Goal: Transaction & Acquisition: Purchase product/service

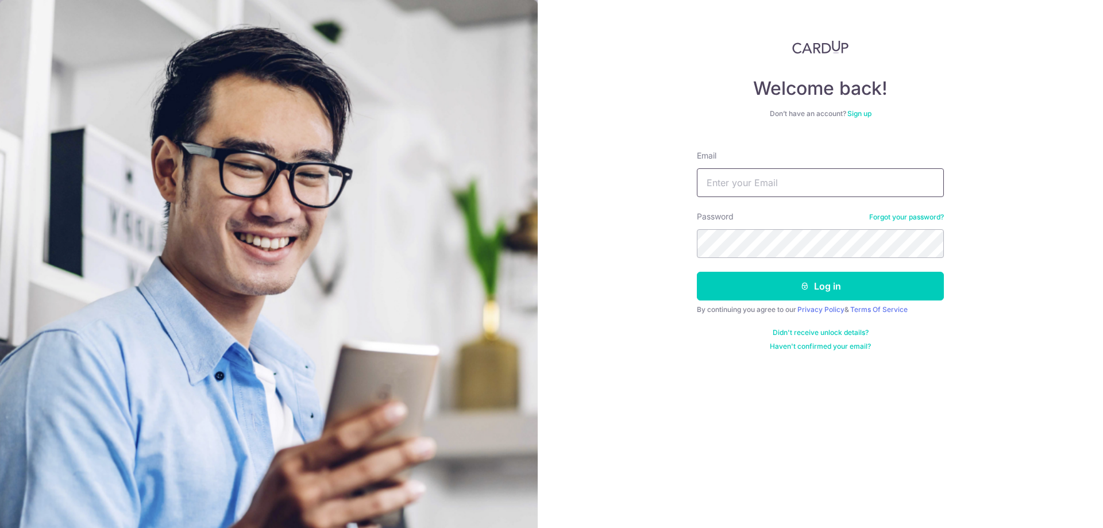
click at [828, 188] on input "Email" at bounding box center [820, 182] width 247 height 29
type input "shiiyunn@gmail.com"
click at [697, 272] on button "Log in" at bounding box center [820, 286] width 247 height 29
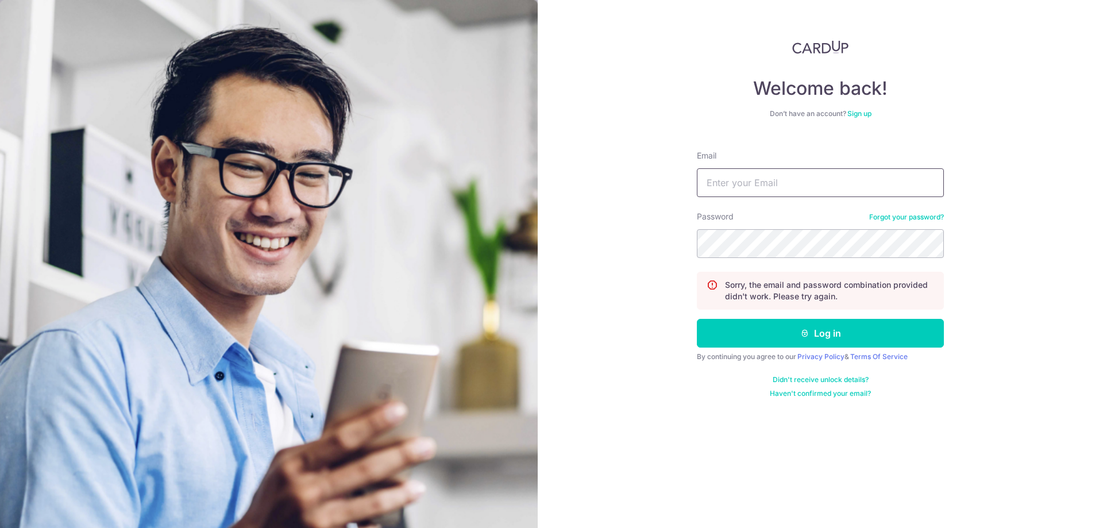
click at [797, 176] on input "Email" at bounding box center [820, 182] width 247 height 29
type input "shiiyunn@gmail.com"
click at [807, 331] on icon "submit" at bounding box center [805, 333] width 9 height 9
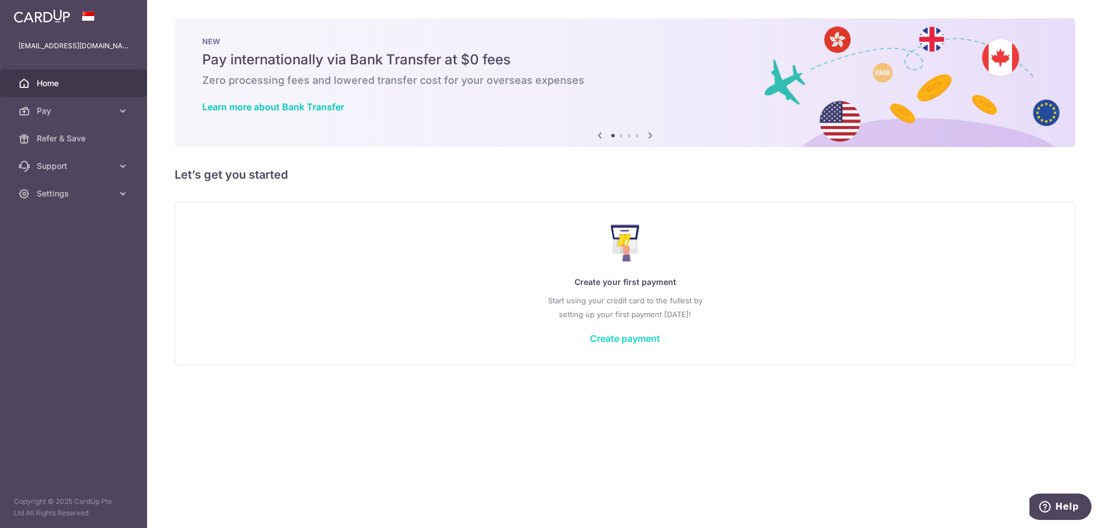
click at [635, 335] on link "Create payment" at bounding box center [625, 338] width 70 height 11
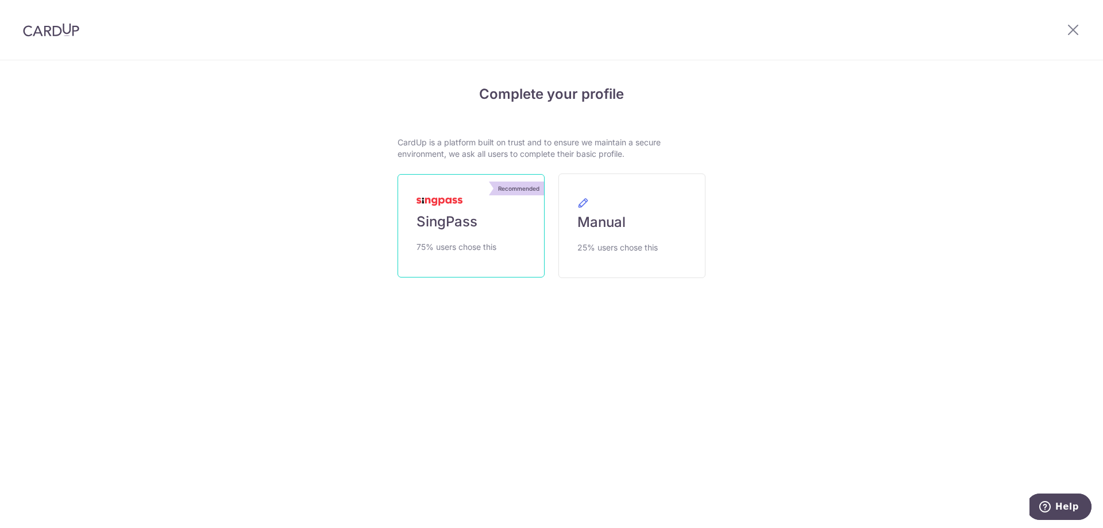
click at [505, 238] on link "Recommended SingPass 75% users chose this" at bounding box center [471, 225] width 147 height 103
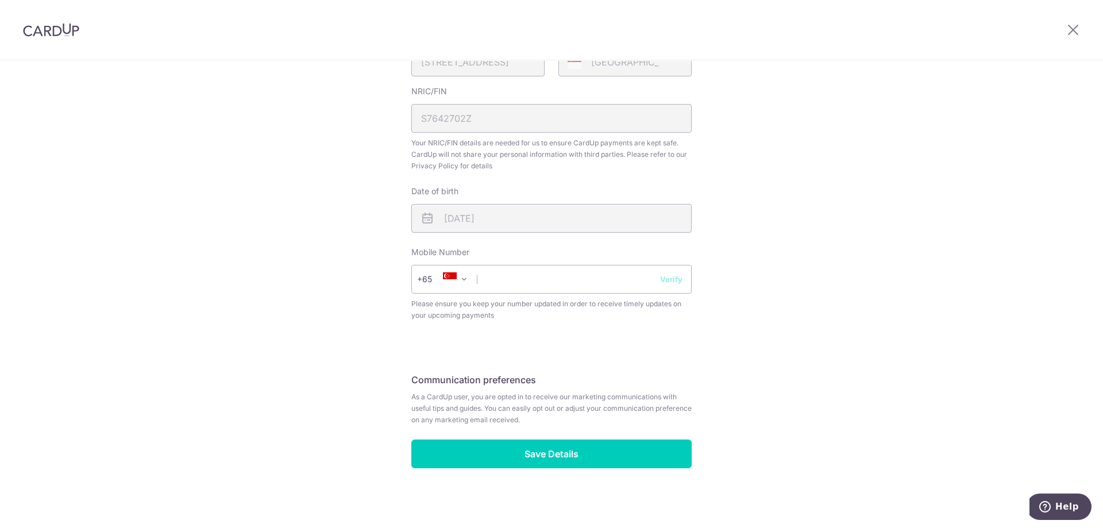
scroll to position [370, 0]
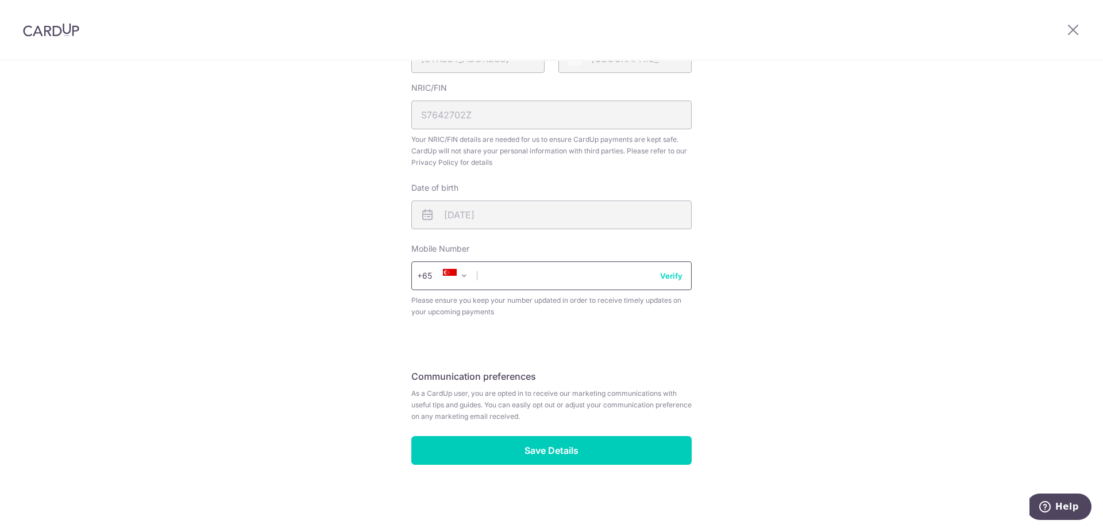
click at [500, 279] on input "text" at bounding box center [551, 275] width 280 height 29
type input "98716388"
click at [668, 274] on button "Verify" at bounding box center [671, 275] width 22 height 11
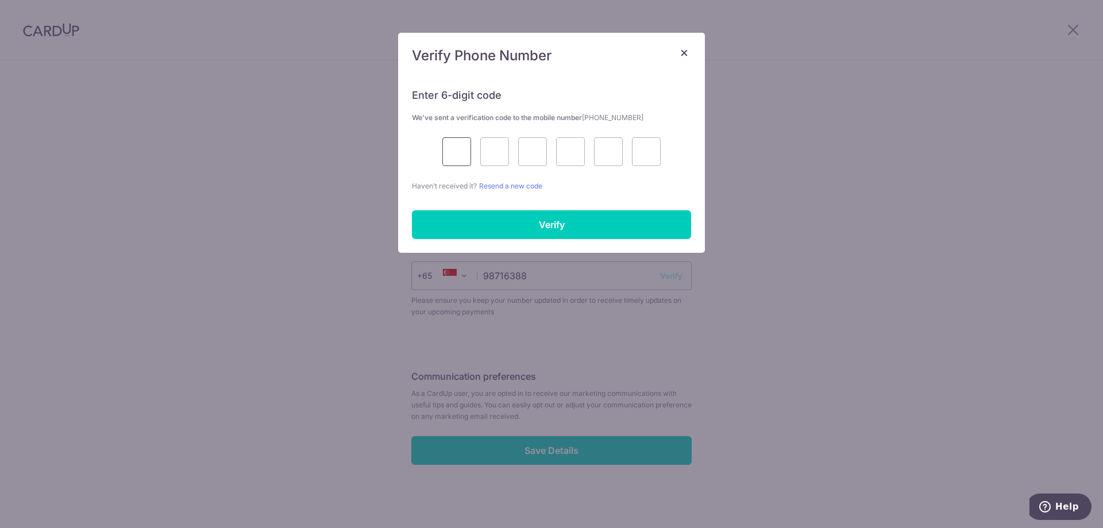
click at [459, 150] on input "text" at bounding box center [457, 151] width 29 height 29
type input "3"
type input "8"
type input "5"
type input "0"
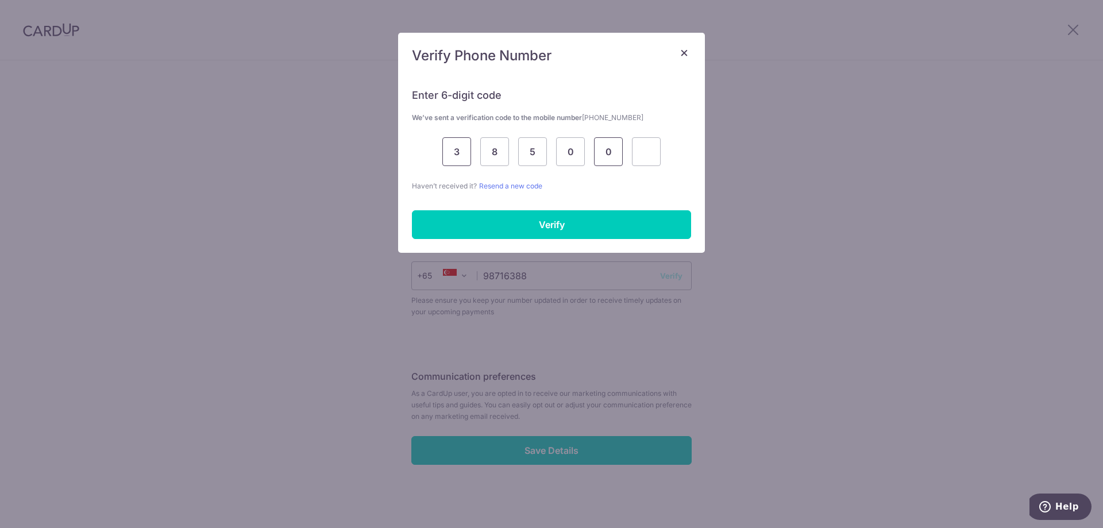
type input "0"
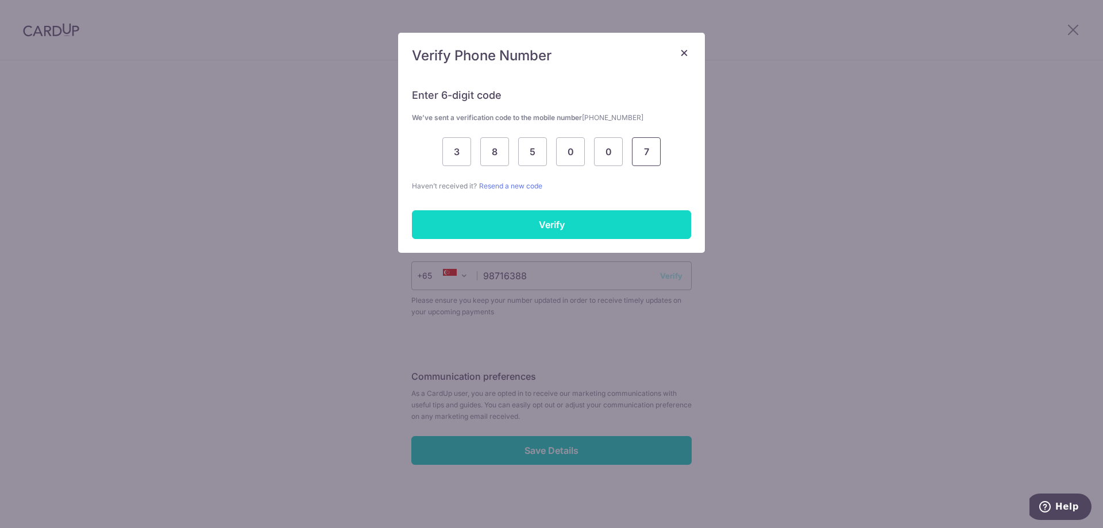
type input "7"
click at [551, 224] on input "Verify" at bounding box center [551, 224] width 279 height 29
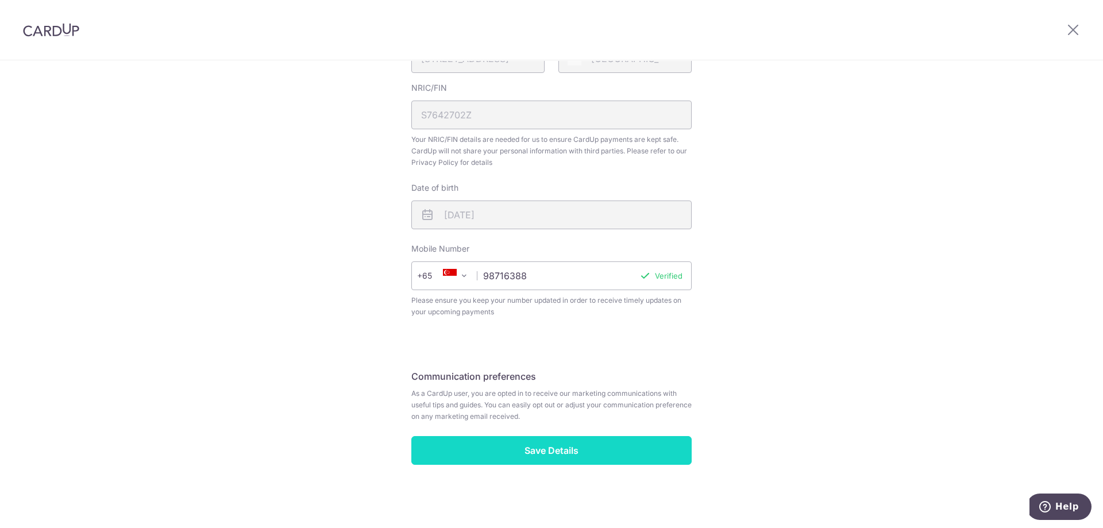
click at [561, 444] on input "Save Details" at bounding box center [551, 450] width 280 height 29
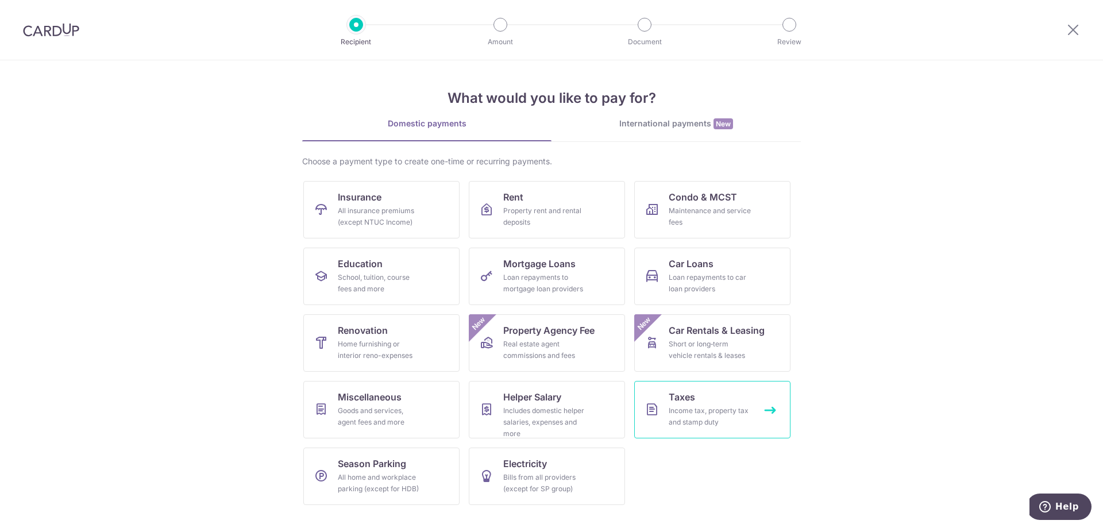
click at [723, 398] on link "Taxes Income tax, property tax and stamp duty" at bounding box center [712, 409] width 156 height 57
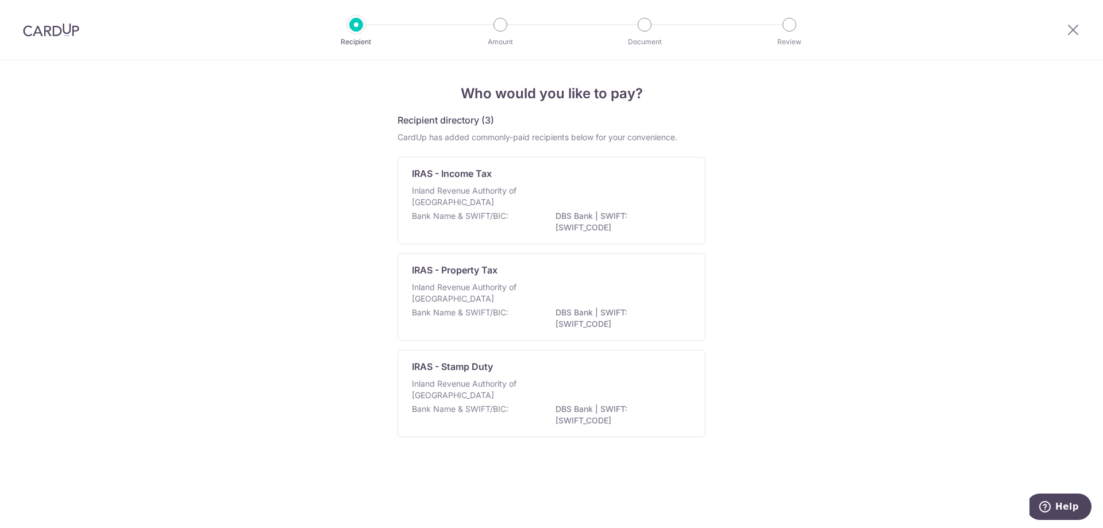
click at [71, 28] on img at bounding box center [51, 30] width 56 height 14
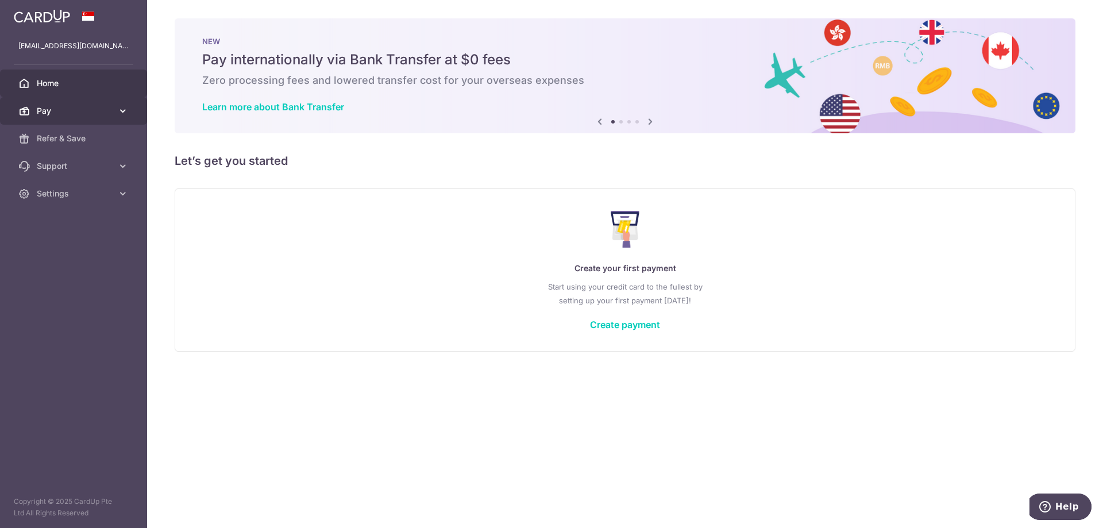
click at [62, 106] on span "Pay" at bounding box center [75, 110] width 76 height 11
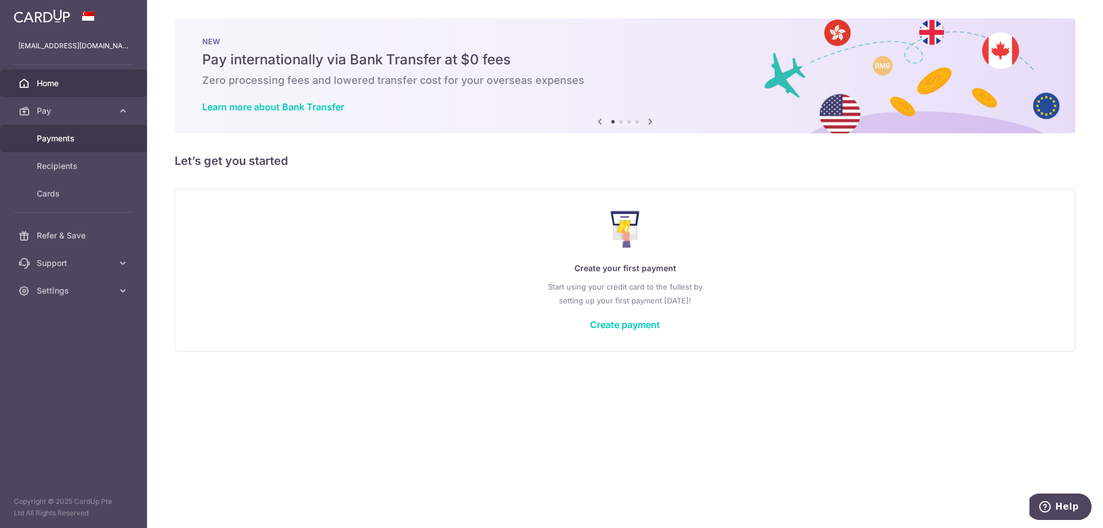
click at [67, 134] on span "Payments" at bounding box center [75, 138] width 76 height 11
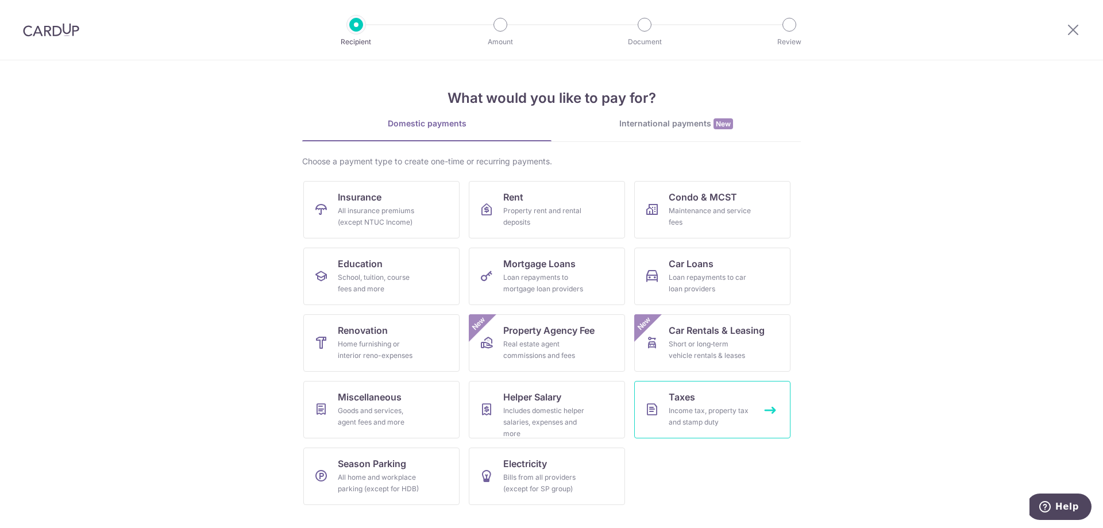
click at [697, 424] on div "Income tax, property tax and stamp duty" at bounding box center [710, 416] width 83 height 23
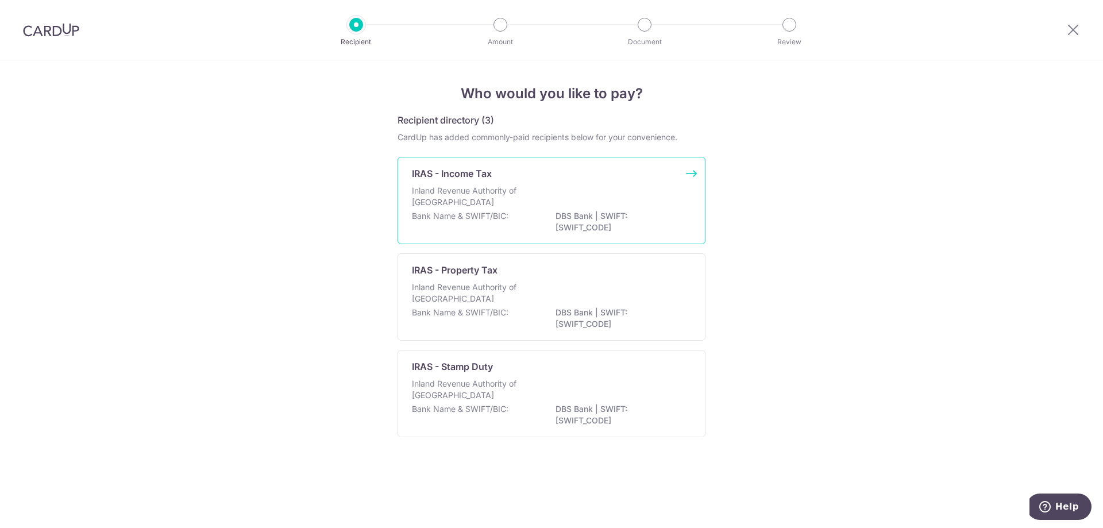
click at [543, 217] on div "Bank Name & SWIFT/BIC: DBS Bank | SWIFT: DBSSSGSGXXX" at bounding box center [551, 222] width 279 height 24
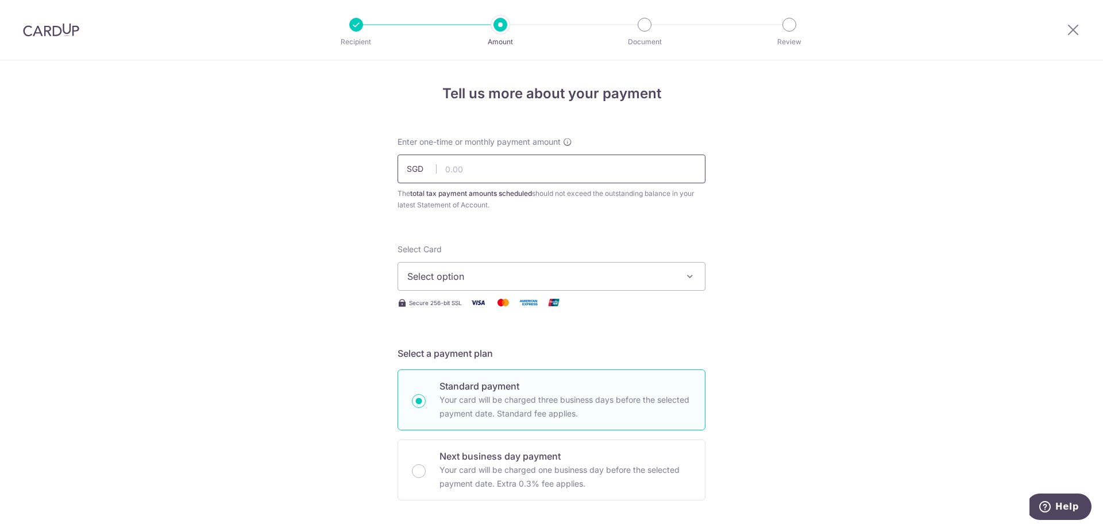
click at [457, 163] on input "text" at bounding box center [552, 169] width 308 height 29
type input "940.46"
click at [688, 276] on icon "button" at bounding box center [689, 276] width 11 height 11
click at [567, 310] on span "Add credit card" at bounding box center [562, 308] width 268 height 11
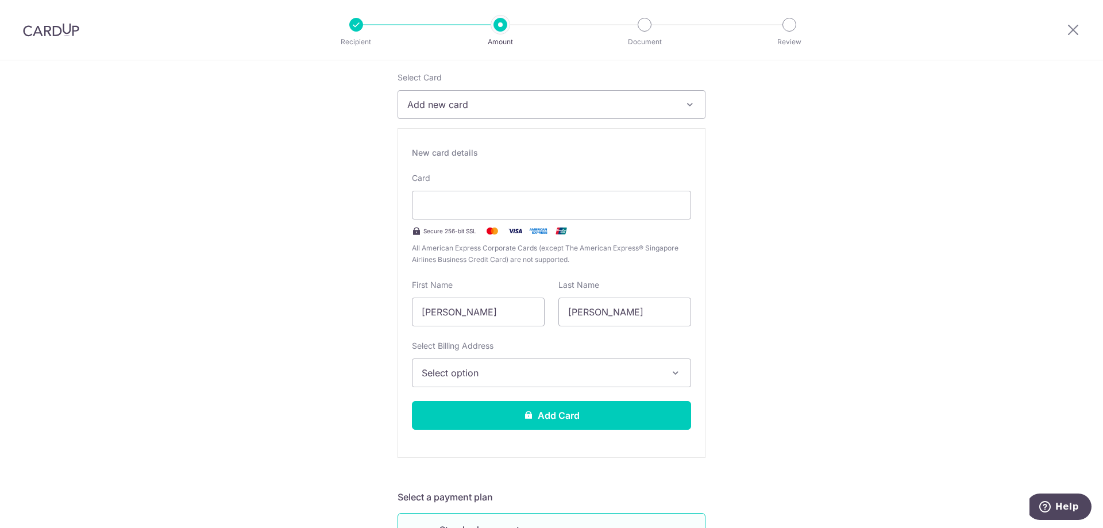
scroll to position [172, 0]
click at [641, 375] on span "Select option" at bounding box center [541, 372] width 239 height 14
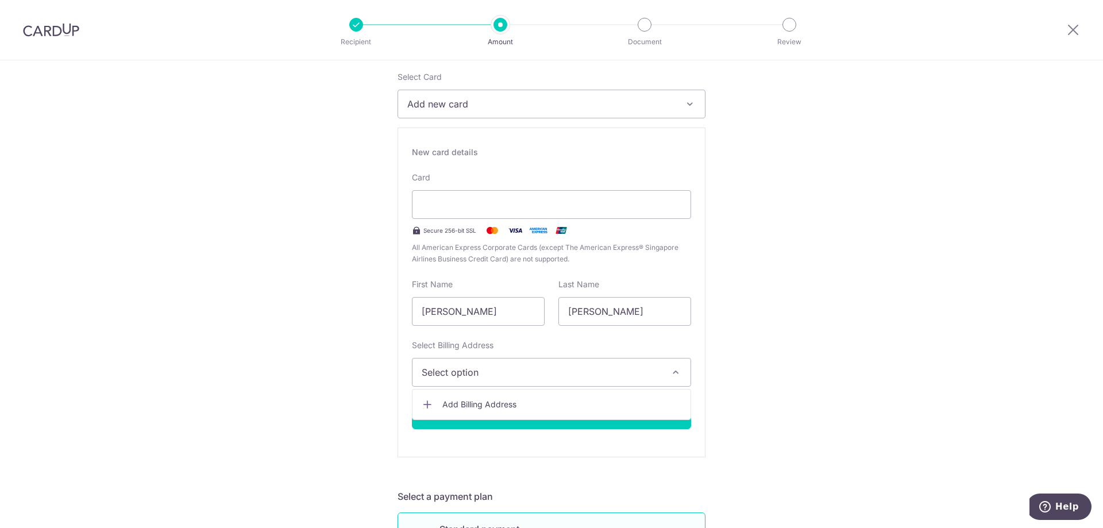
click at [518, 402] on span "Add Billing Address" at bounding box center [562, 404] width 239 height 11
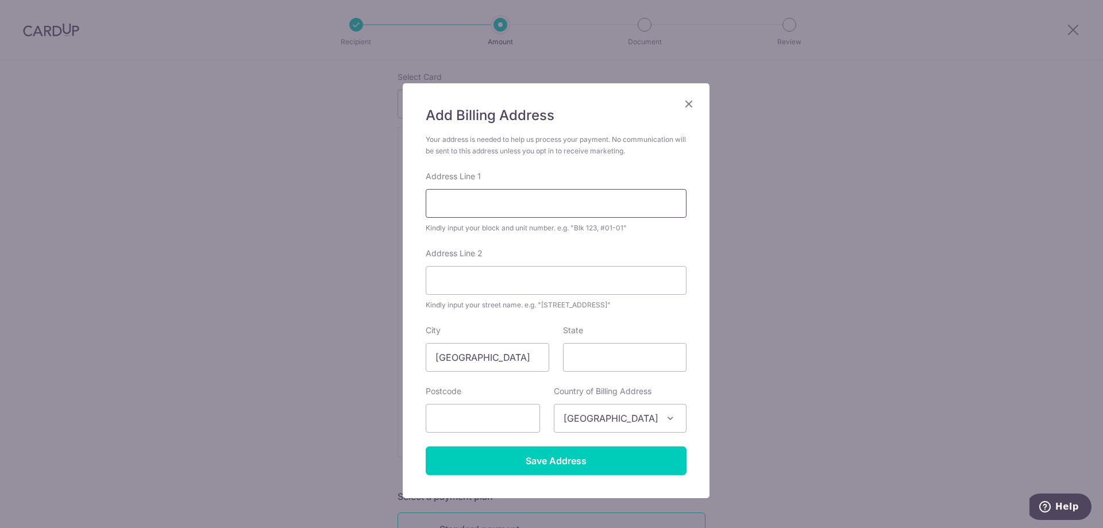
click at [502, 199] on input "Address Line 1" at bounding box center [556, 203] width 261 height 29
type input "Blk 131 #12-217"
type input "Bishan St 12"
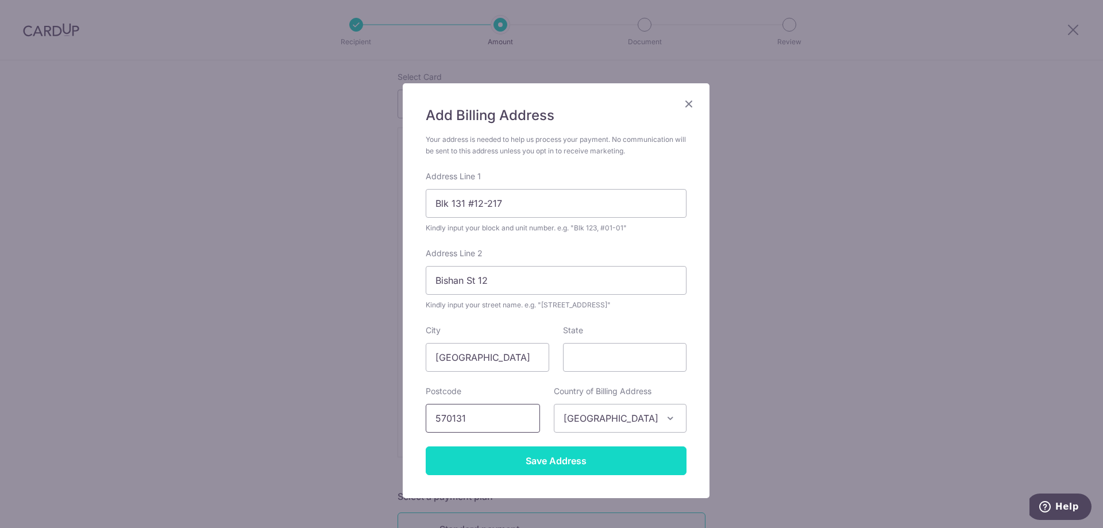
type input "570131"
click at [526, 468] on input "Save Address" at bounding box center [556, 461] width 261 height 29
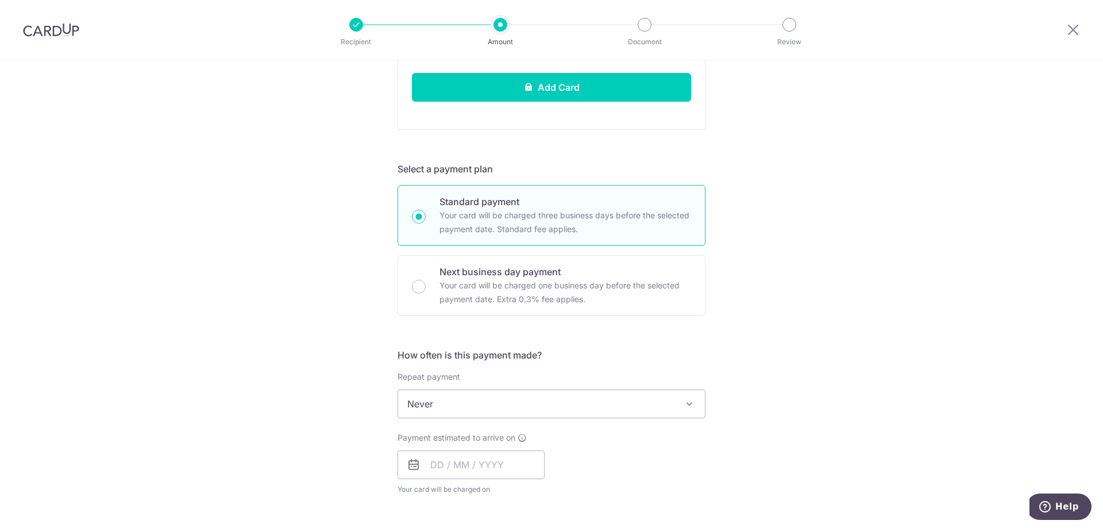
scroll to position [575, 0]
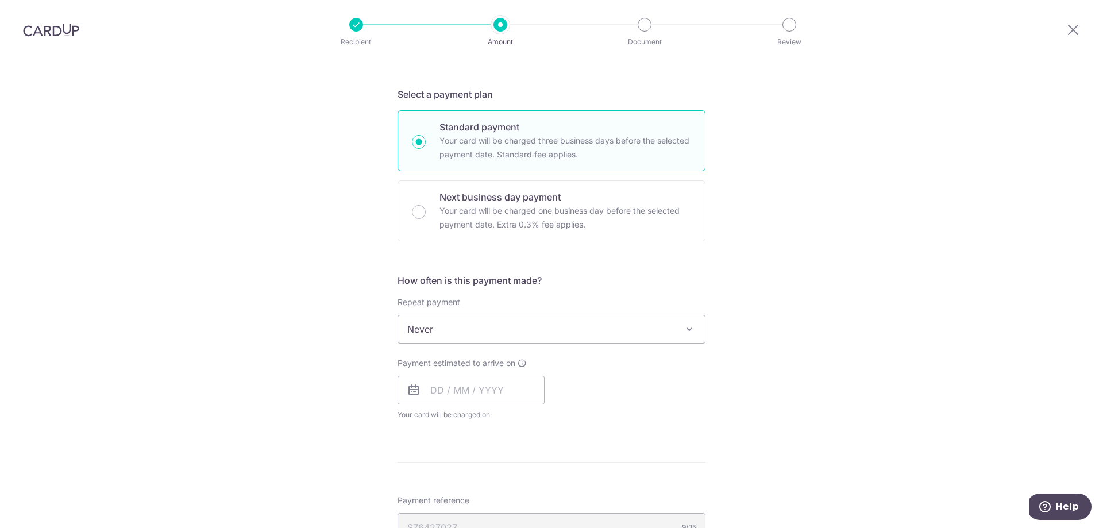
click at [679, 326] on span "Never" at bounding box center [551, 330] width 307 height 28
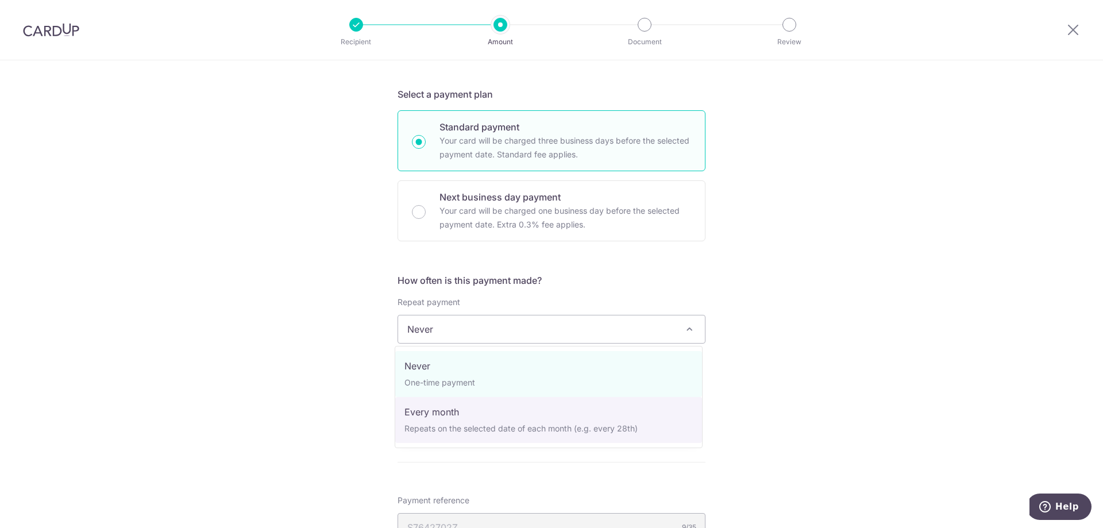
select select "3"
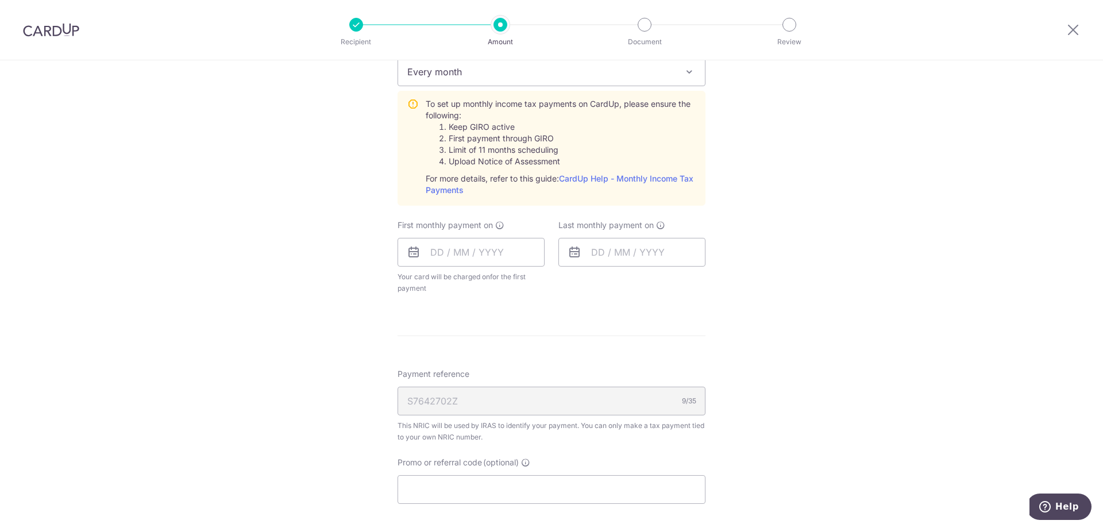
scroll to position [805, 0]
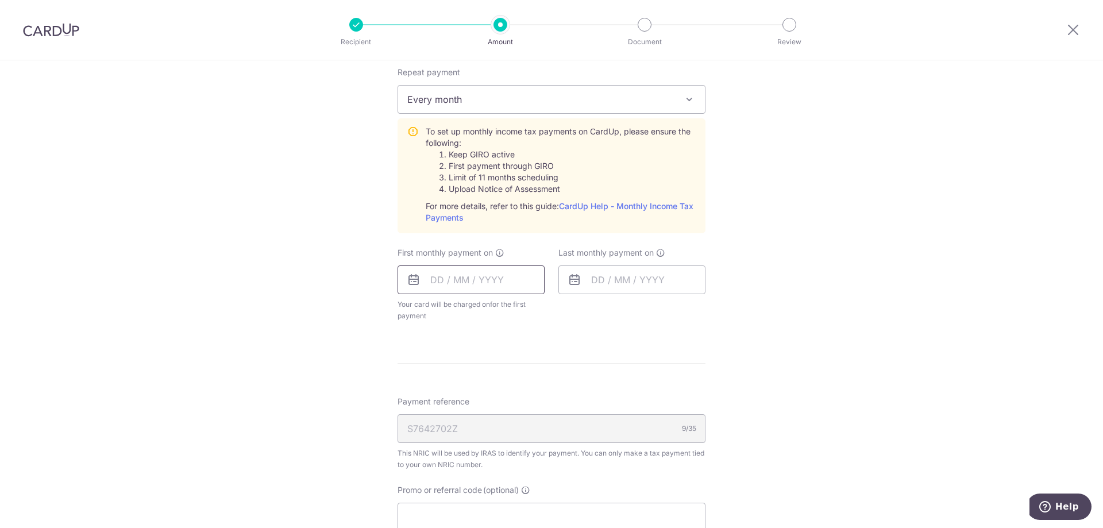
click at [464, 278] on input "text" at bounding box center [471, 280] width 147 height 29
click at [725, 357] on div "Tell us more about your payment Enter one-time or monthly payment amount SGD 94…" at bounding box center [551, 13] width 1103 height 1514
click at [483, 280] on input "text" at bounding box center [471, 280] width 147 height 29
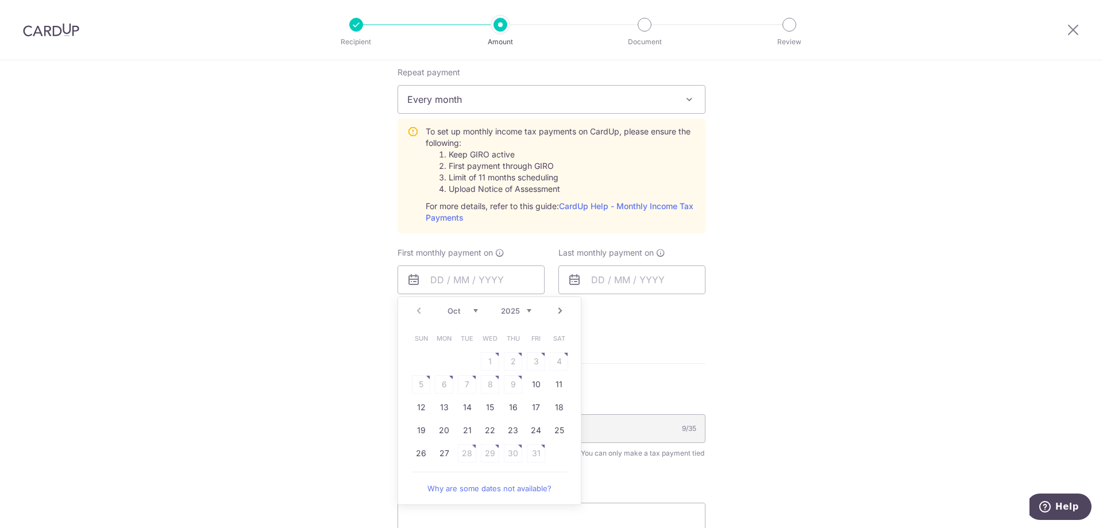
click at [732, 358] on div "Tell us more about your payment Enter one-time or monthly payment amount SGD 94…" at bounding box center [551, 13] width 1103 height 1514
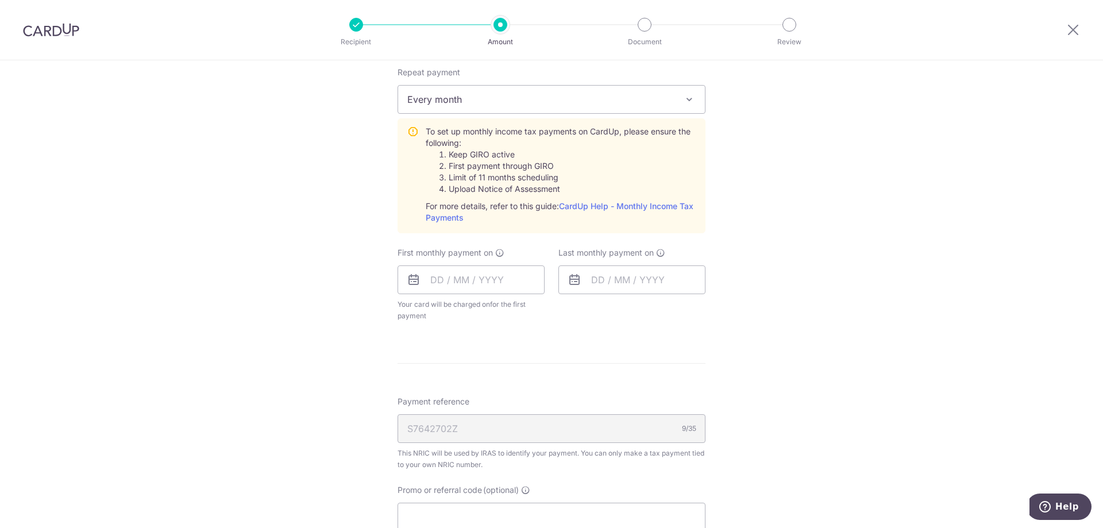
scroll to position [919, 0]
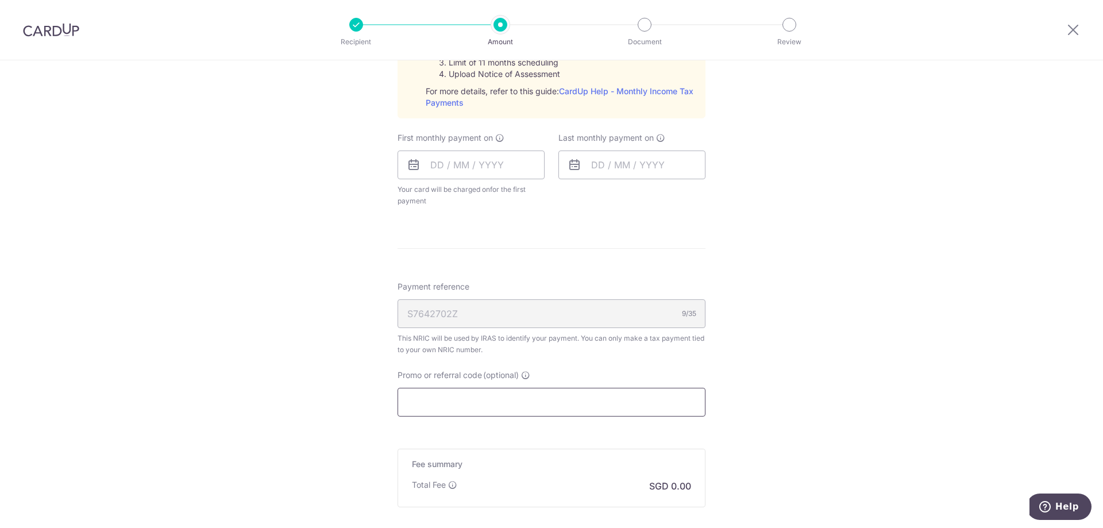
click at [482, 405] on input "Promo or referral code (optional)" at bounding box center [552, 402] width 308 height 29
paste input "VTAX25R"
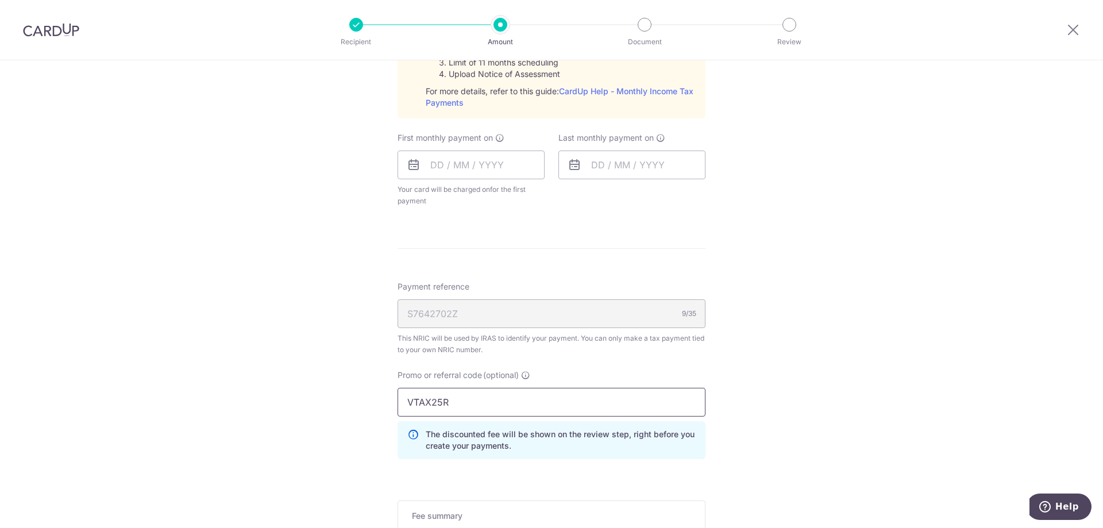
type input "VTAX25R"
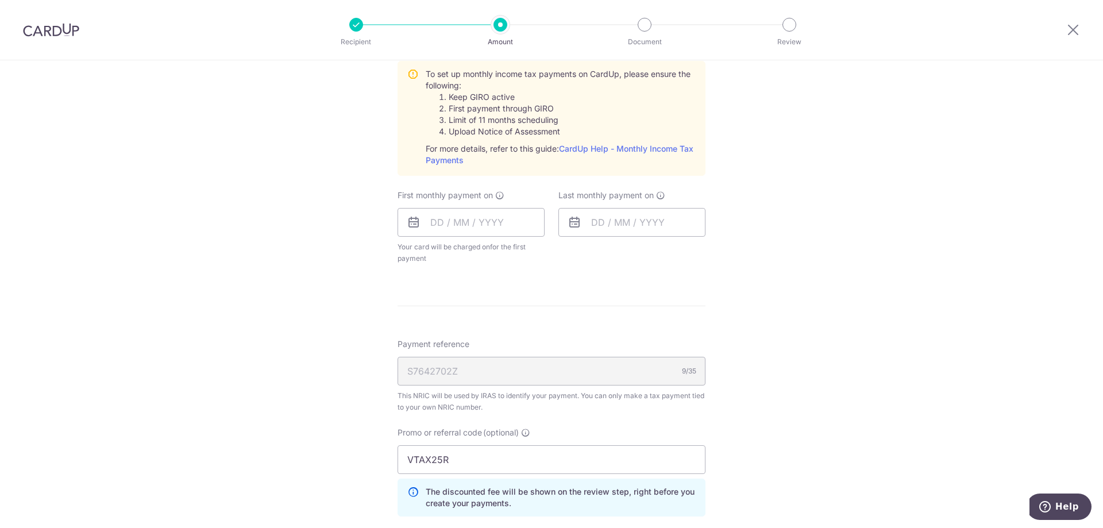
scroll to position [805, 0]
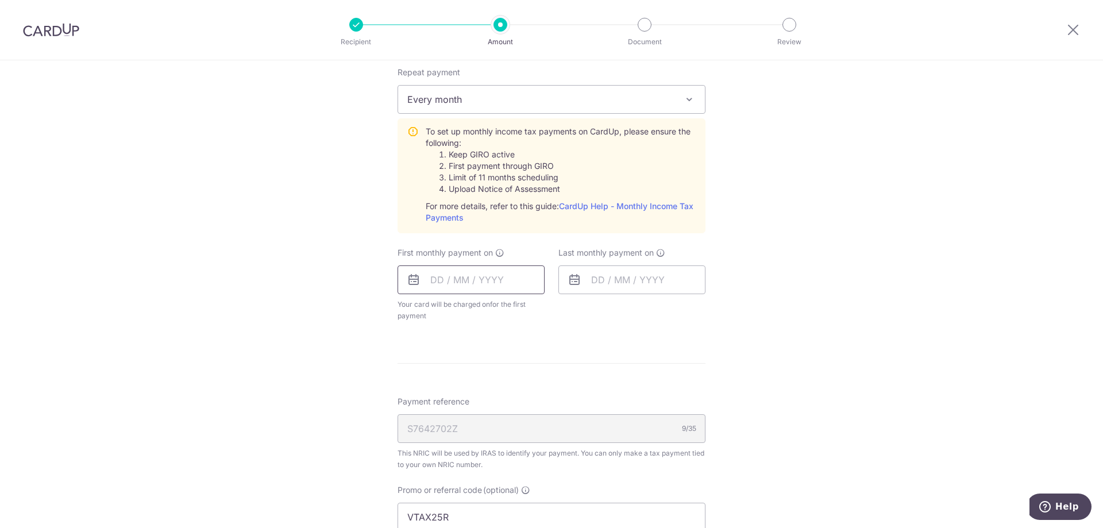
click at [503, 282] on input "text" at bounding box center [471, 280] width 147 height 29
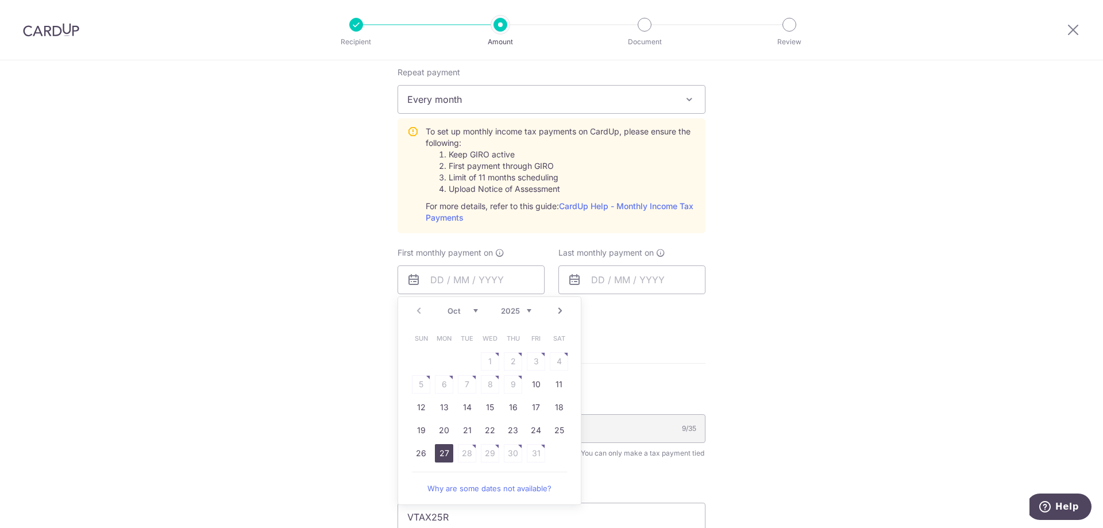
click at [441, 451] on link "27" at bounding box center [444, 453] width 18 height 18
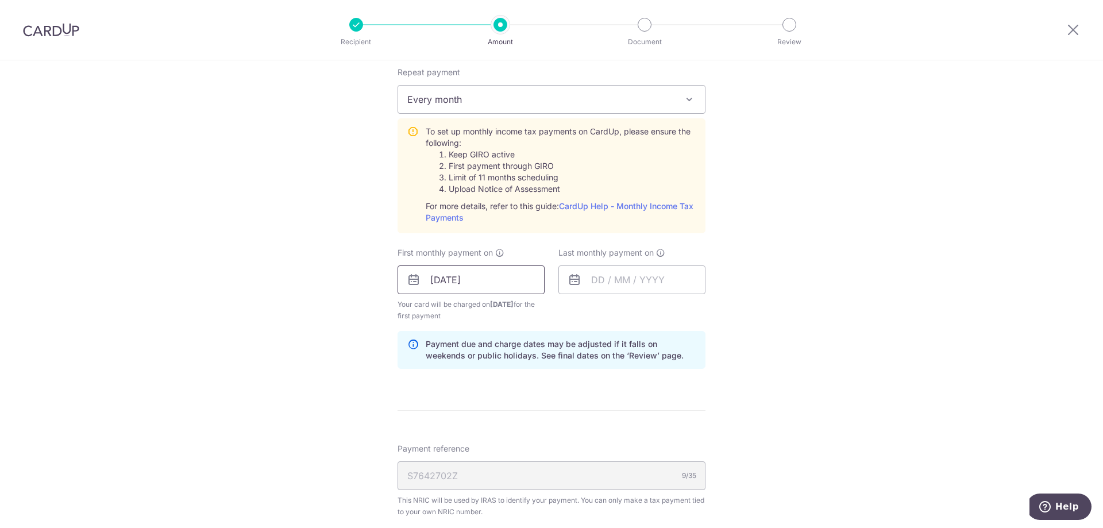
click at [517, 283] on input "27/10/2025" at bounding box center [471, 280] width 147 height 29
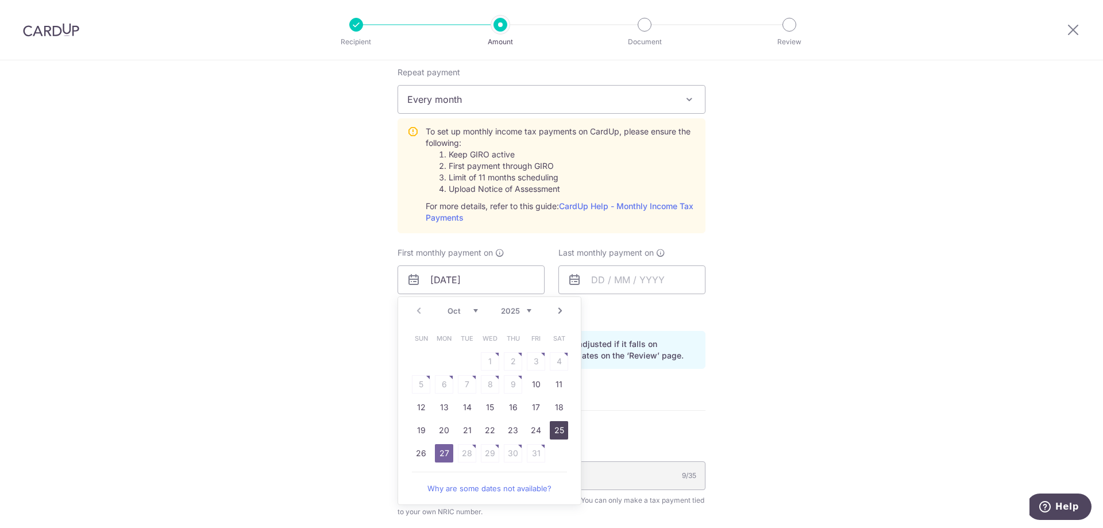
click at [555, 427] on link "25" at bounding box center [559, 430] width 18 height 18
type input "[DATE]"
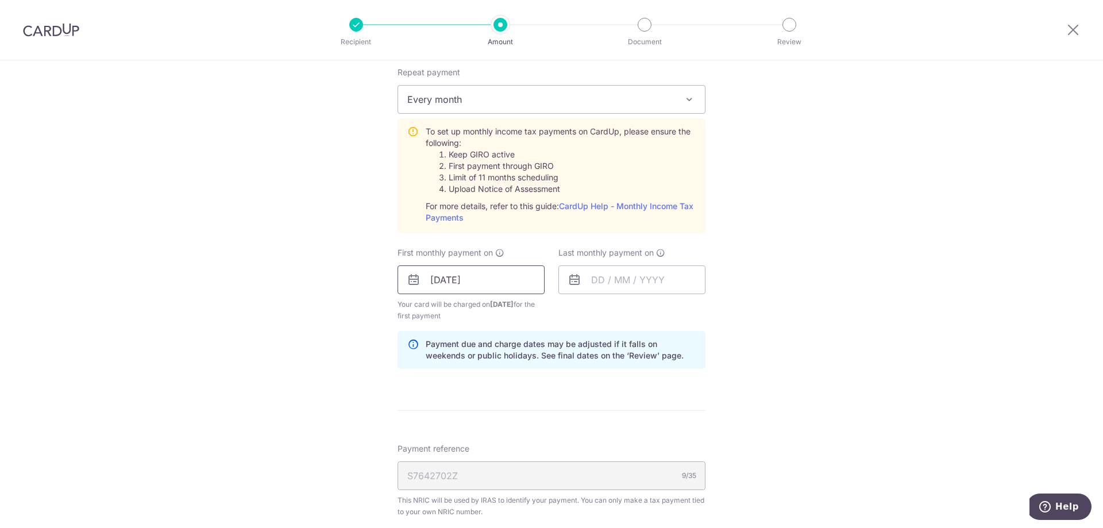
click at [525, 281] on input "[DATE]" at bounding box center [471, 280] width 147 height 29
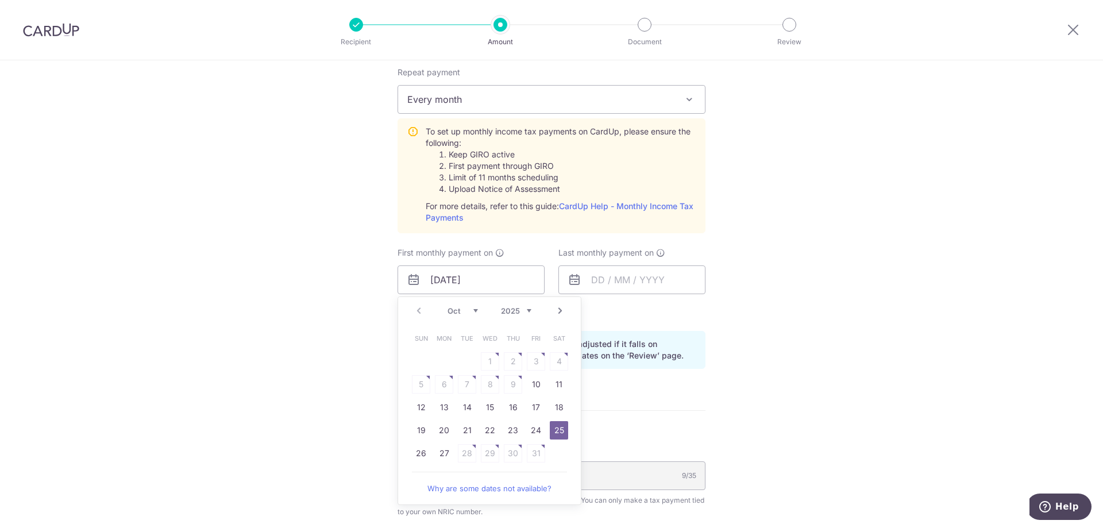
click at [557, 431] on link "25" at bounding box center [559, 430] width 18 height 18
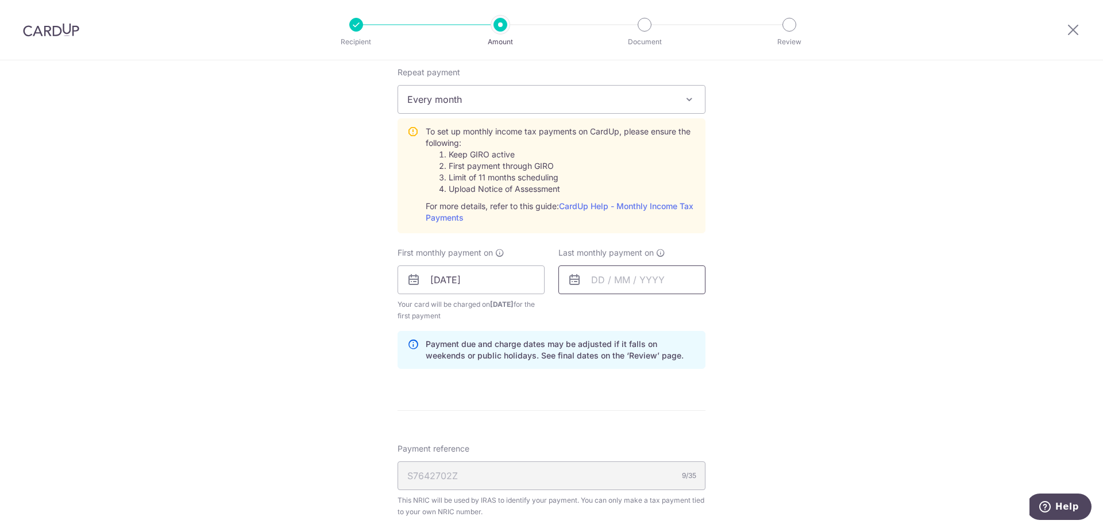
click at [659, 285] on input "text" at bounding box center [632, 280] width 147 height 29
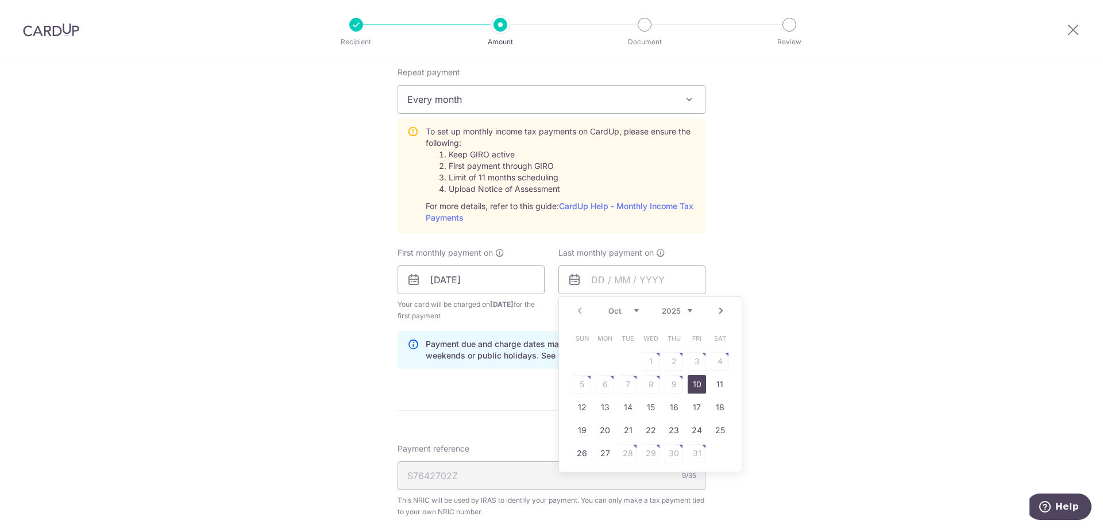
click at [681, 308] on select "2025 2026" at bounding box center [677, 310] width 30 height 9
click at [629, 312] on select "Jan Feb Mar Apr May Jun [DATE] Aug Sep Oct Nov" at bounding box center [624, 310] width 30 height 9
click at [649, 431] on link "25" at bounding box center [651, 430] width 18 height 18
type input "[DATE]"
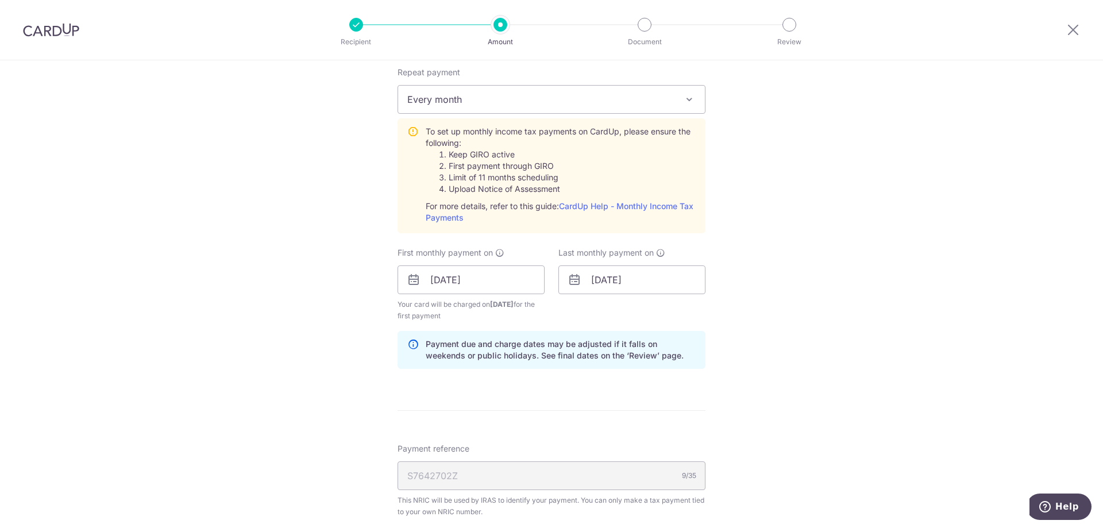
click at [867, 391] on div "Tell us more about your payment Enter one-time or monthly payment amount SGD 94…" at bounding box center [551, 62] width 1103 height 1613
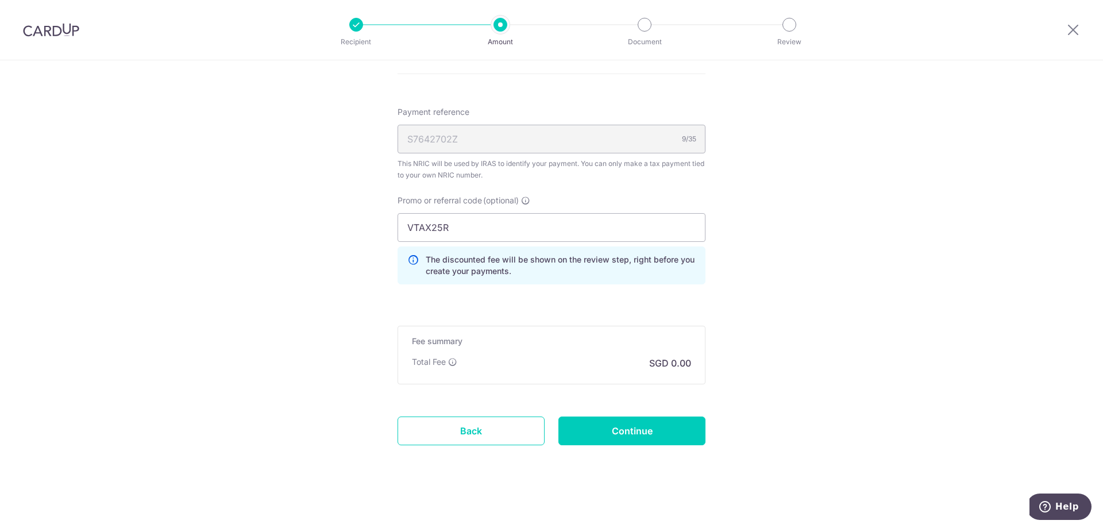
scroll to position [1145, 0]
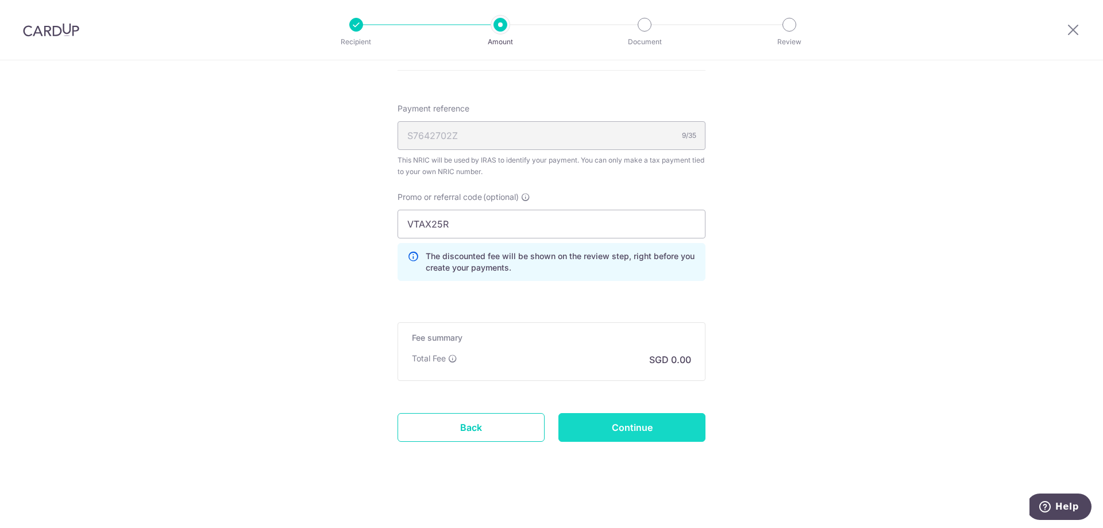
click at [659, 429] on input "Continue" at bounding box center [632, 427] width 147 height 29
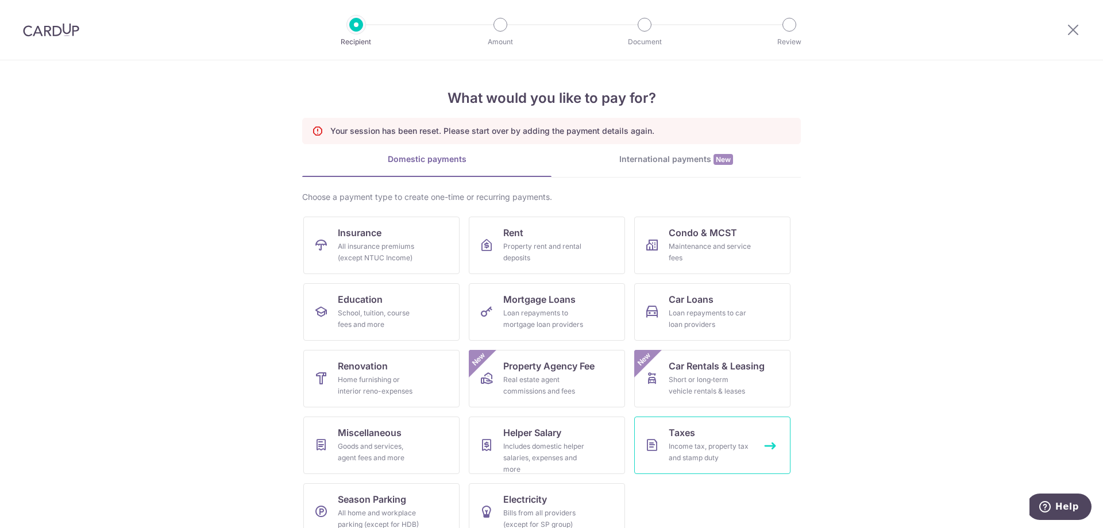
click at [694, 458] on div "Income tax, property tax and stamp duty" at bounding box center [710, 452] width 83 height 23
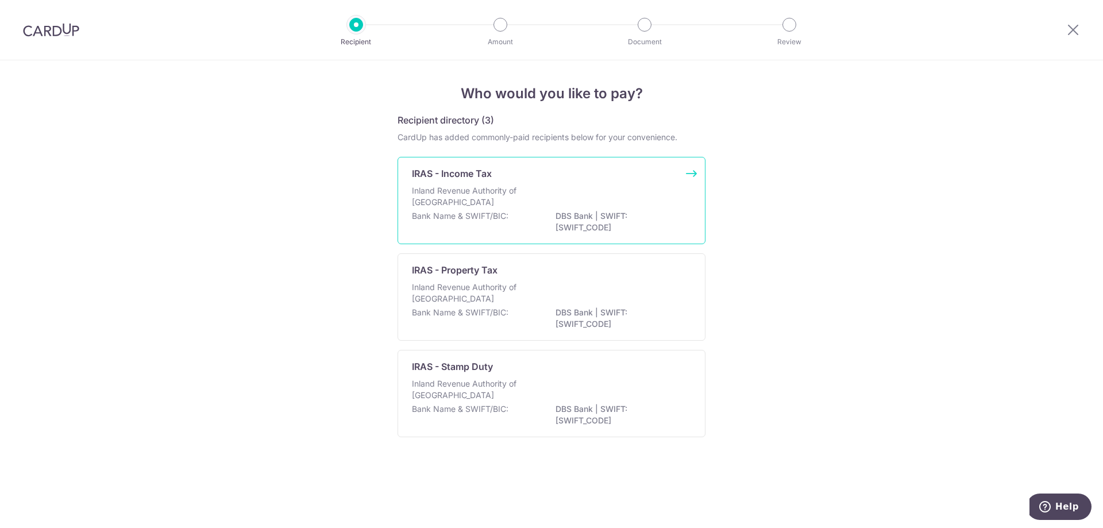
click at [526, 174] on div "IRAS - Income Tax" at bounding box center [545, 174] width 266 height 14
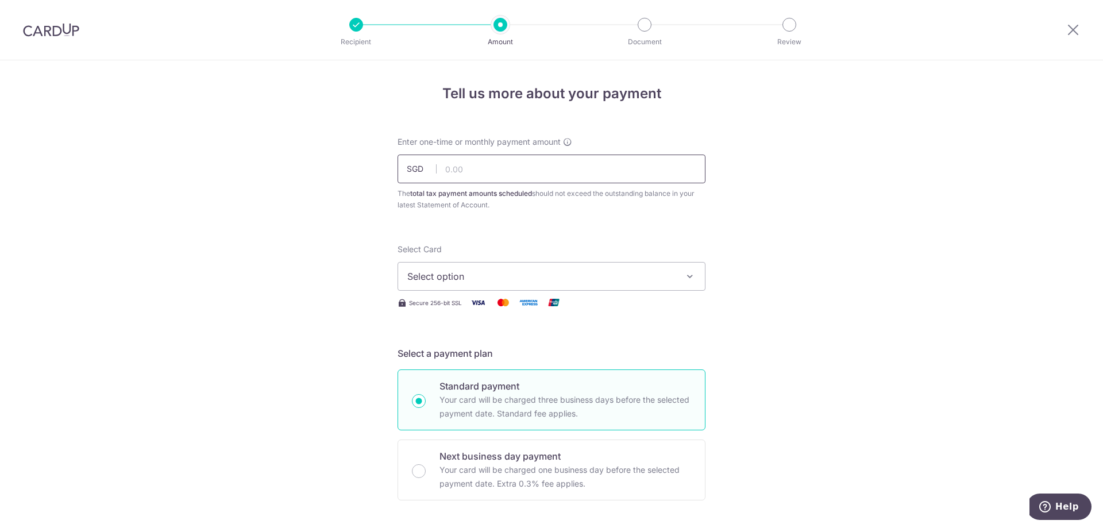
click at [530, 171] on input "text" at bounding box center [552, 169] width 308 height 29
type input "940.46"
click at [549, 263] on button "Select option" at bounding box center [552, 276] width 308 height 29
click at [509, 297] on ul "Add credit card" at bounding box center [552, 308] width 308 height 31
click at [516, 282] on span "Select option" at bounding box center [541, 277] width 268 height 14
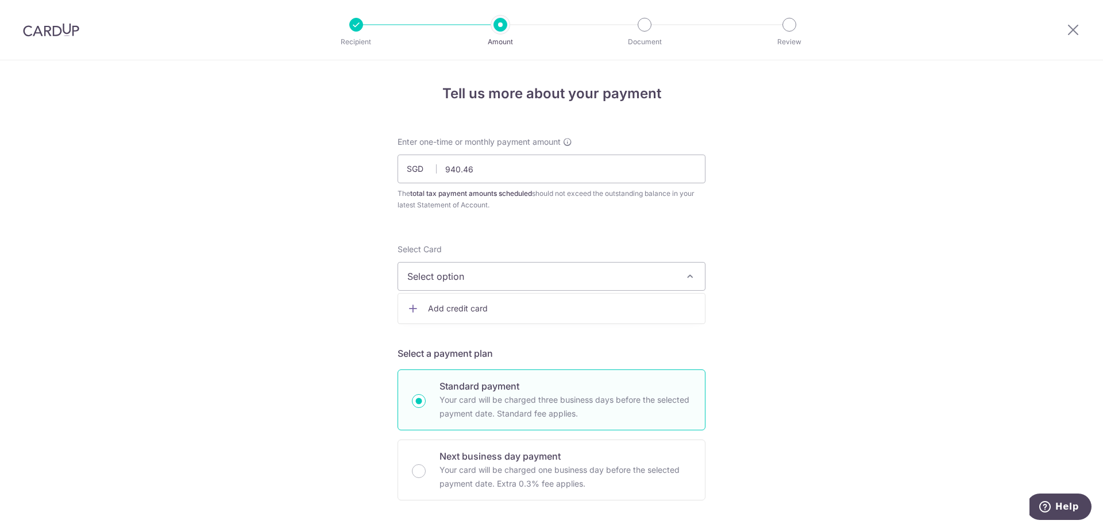
click at [483, 314] on span "Add credit card" at bounding box center [562, 308] width 268 height 11
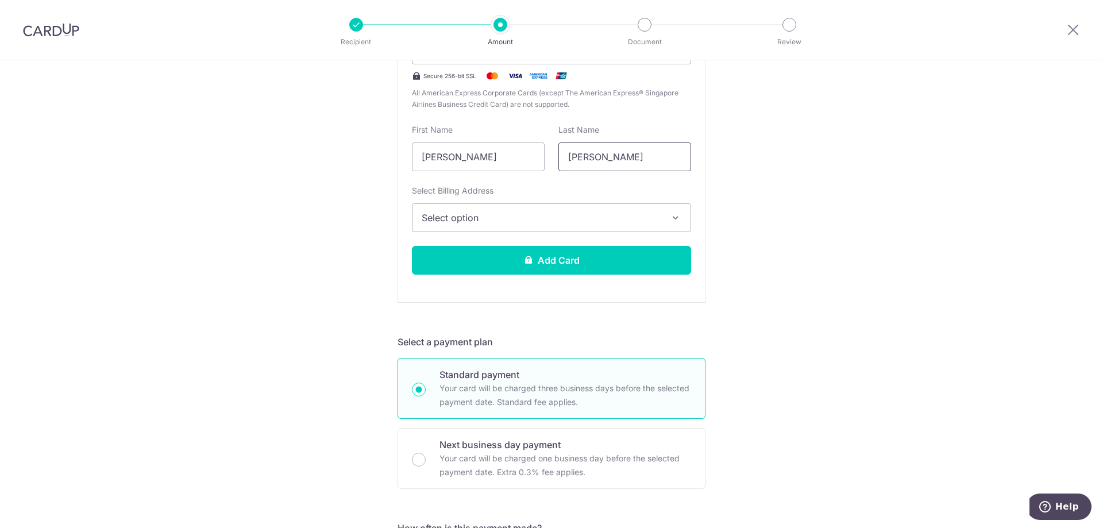
scroll to position [345, 0]
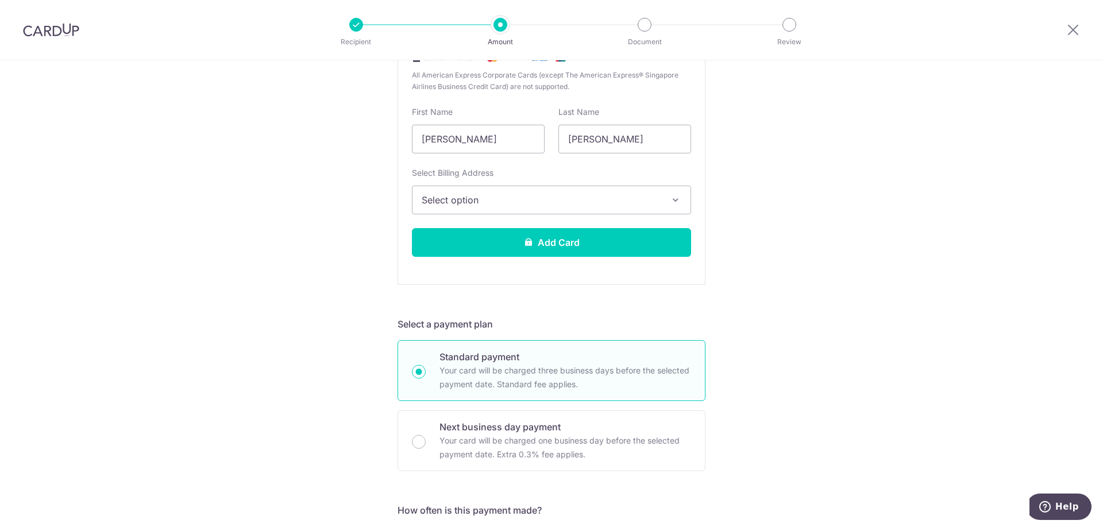
click at [529, 203] on span "Select option" at bounding box center [541, 200] width 239 height 14
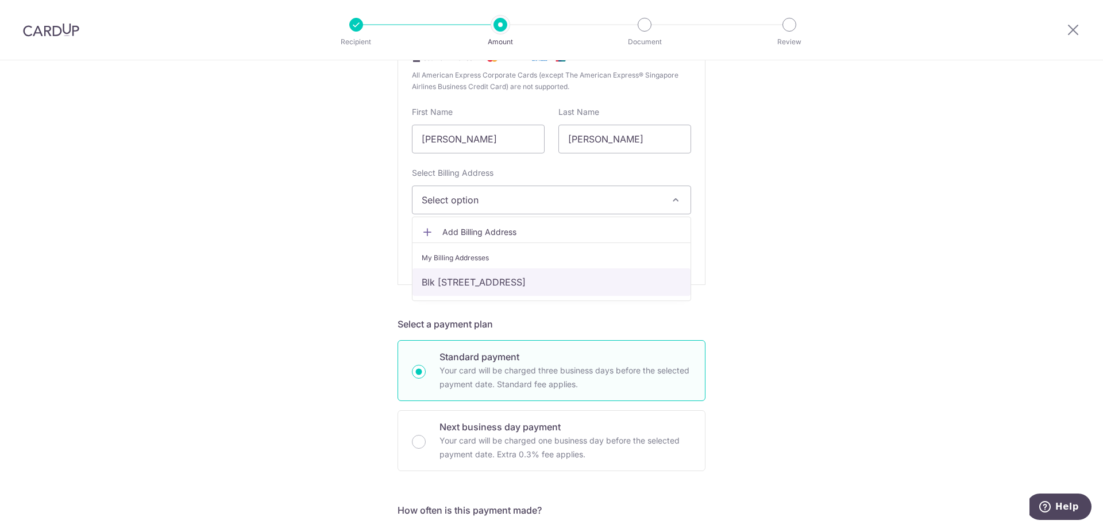
click at [497, 289] on link "Blk 131 #12-217, Bishan St 12, Singapore, Singapore-570131" at bounding box center [552, 282] width 278 height 28
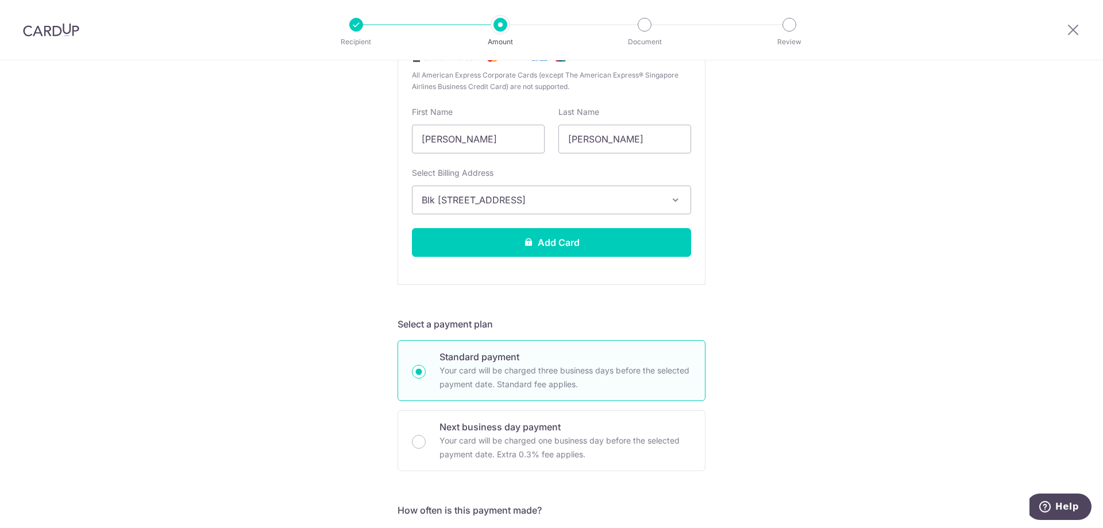
click at [329, 294] on div "Tell us more about your payment Enter one-time or monthly payment amount SGD 94…" at bounding box center [551, 407] width 1103 height 1383
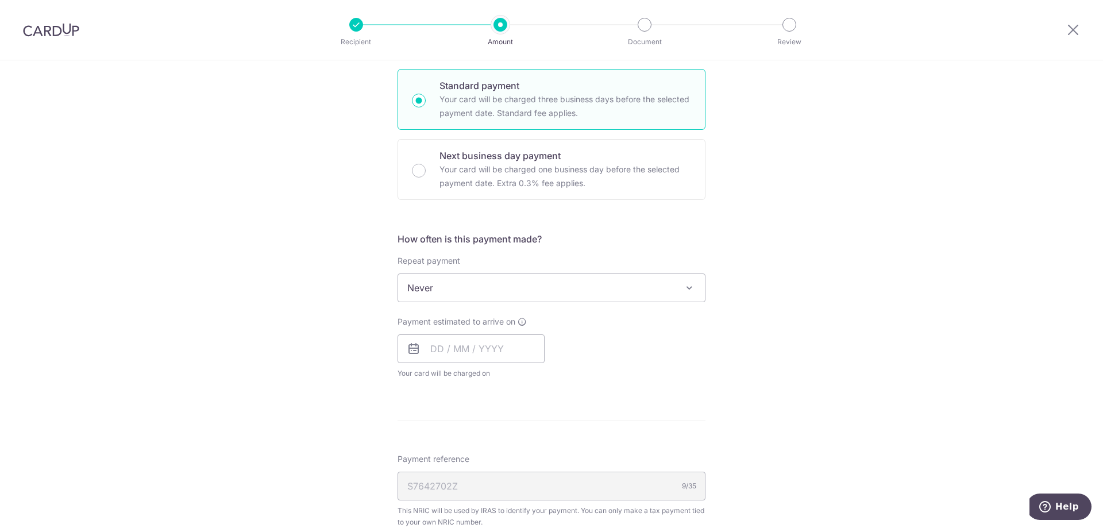
scroll to position [632, 0]
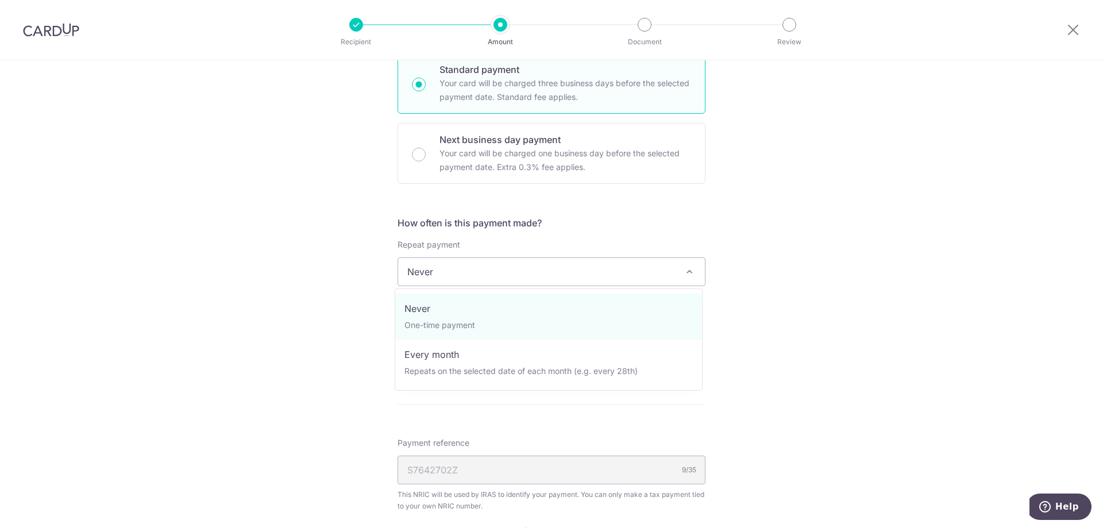
click at [524, 278] on span "Never" at bounding box center [551, 272] width 307 height 28
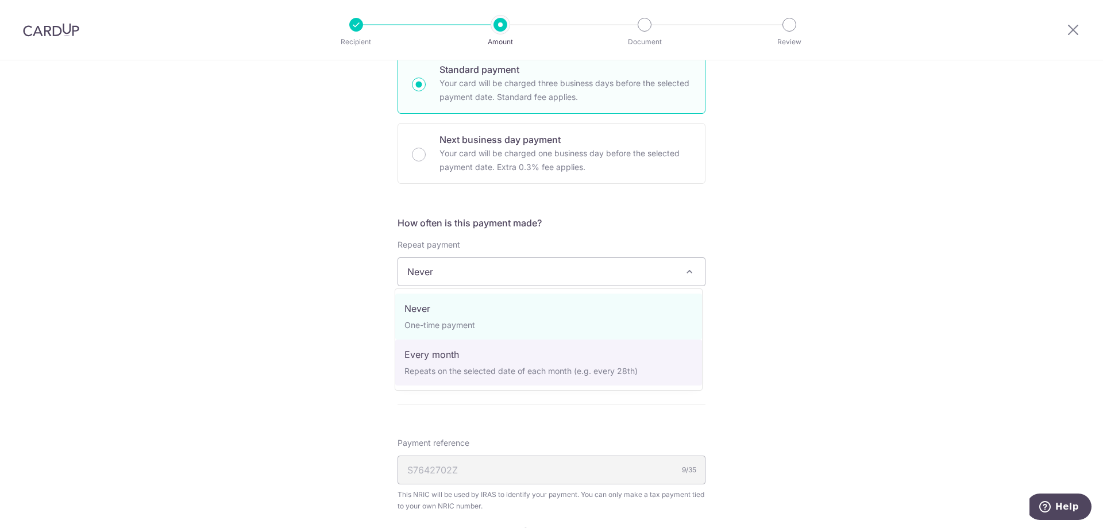
select select "3"
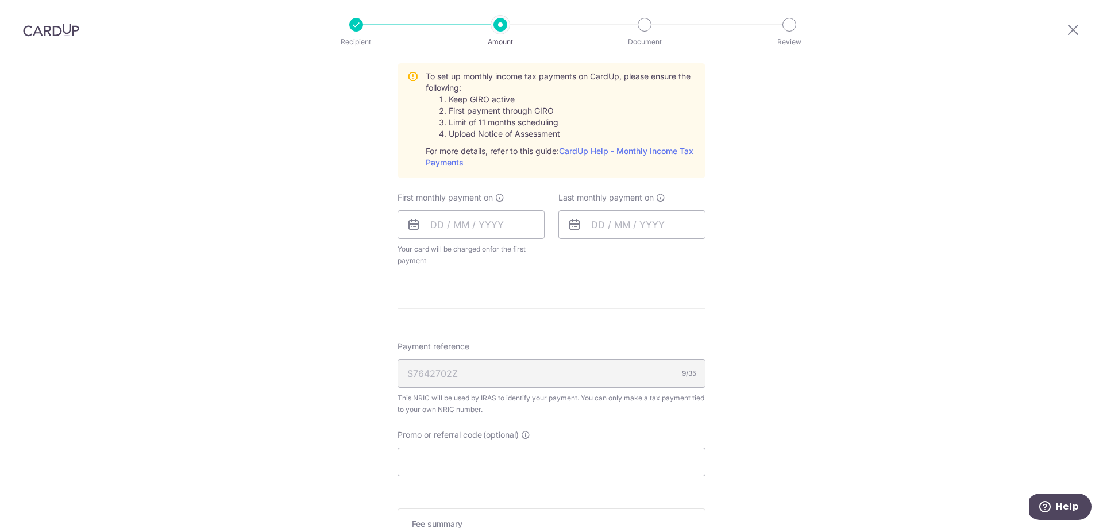
scroll to position [862, 0]
click at [460, 226] on input "text" at bounding box center [471, 222] width 147 height 29
click at [553, 371] on link "25" at bounding box center [559, 373] width 18 height 18
type input "[DATE]"
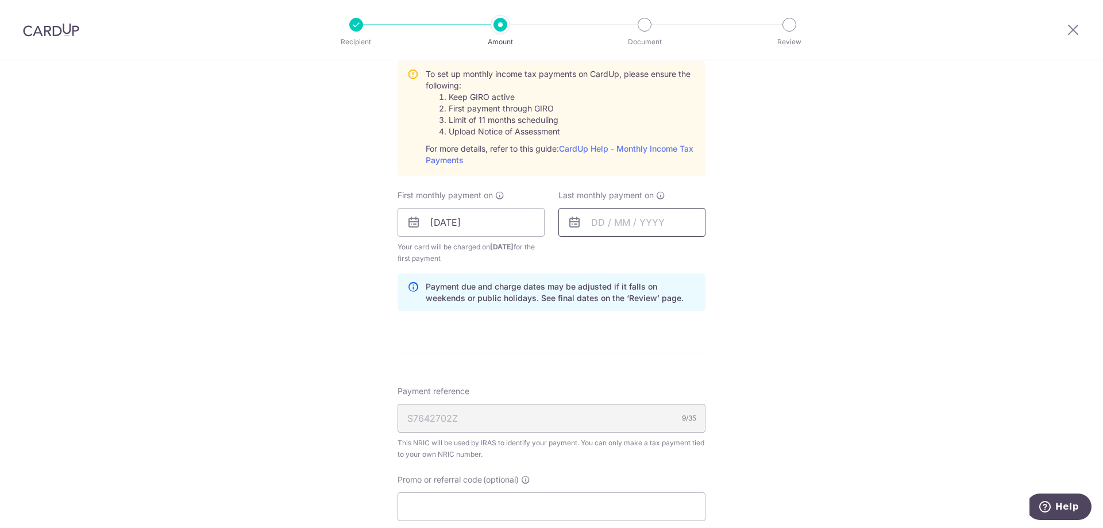
click at [591, 214] on input "text" at bounding box center [632, 222] width 147 height 29
click at [686, 256] on select "2025 2026" at bounding box center [677, 253] width 30 height 9
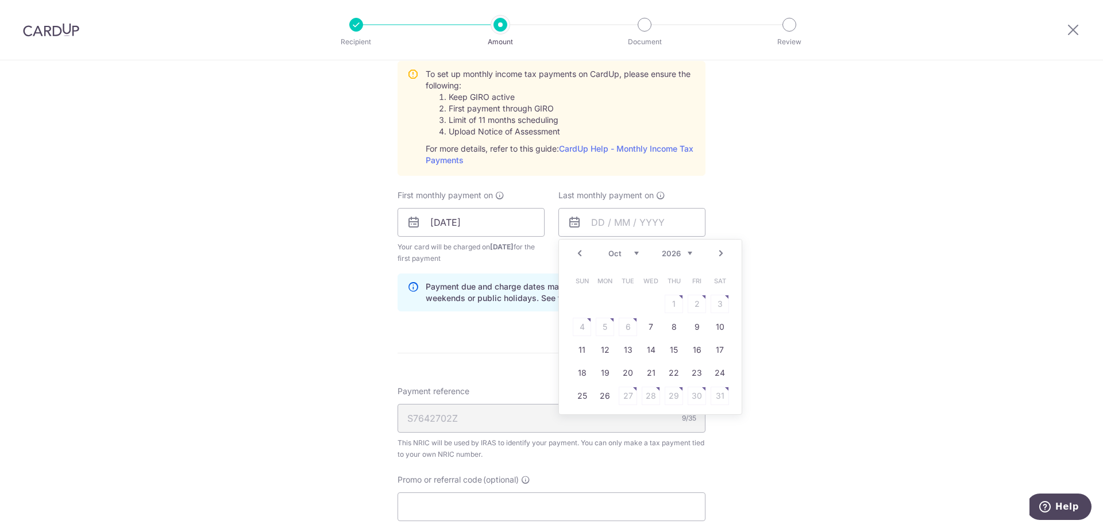
click at [629, 255] on select "Jan Feb Mar Apr May Jun Jul Aug Sep Oct Nov" at bounding box center [624, 253] width 30 height 9
click at [648, 374] on link "25" at bounding box center [651, 373] width 18 height 18
type input "[DATE]"
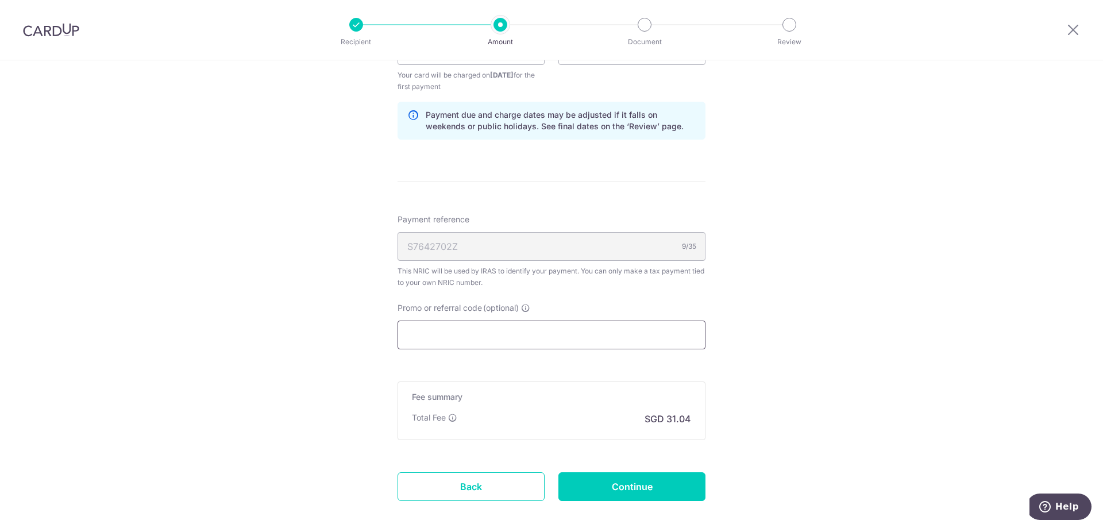
scroll to position [1034, 0]
click at [510, 333] on input "Promo or referral code (optional)" at bounding box center [552, 334] width 308 height 29
paste input "VTAX25R"
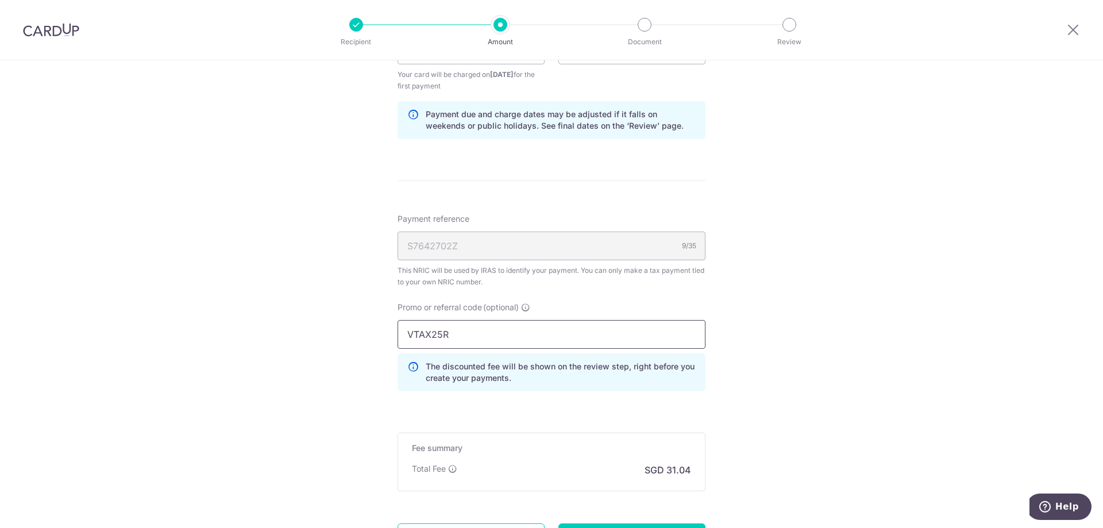
type input "VTAX25R"
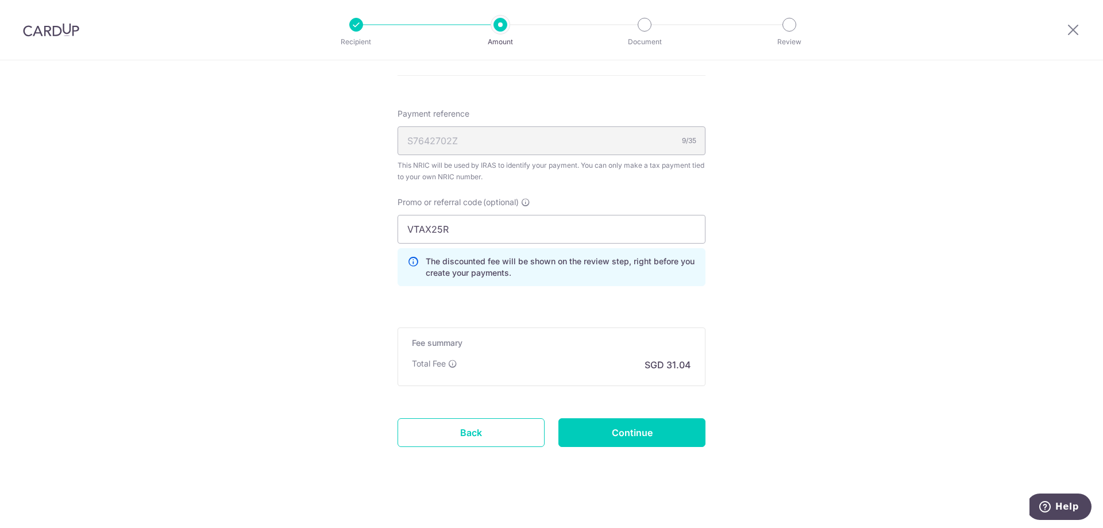
scroll to position [1145, 0]
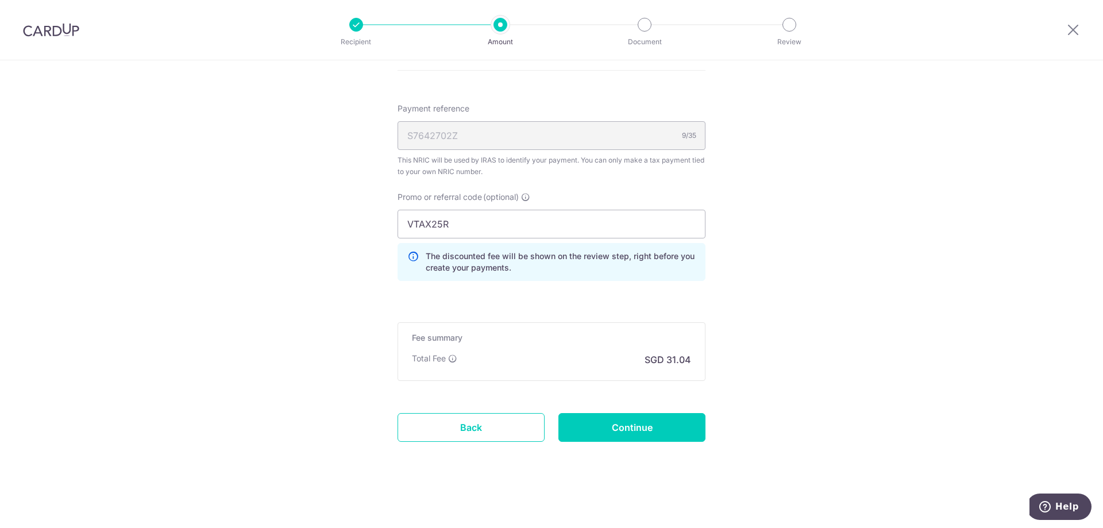
click at [663, 361] on p "SGD 31.04" at bounding box center [668, 360] width 47 height 14
click at [680, 422] on input "Continue" at bounding box center [632, 427] width 147 height 29
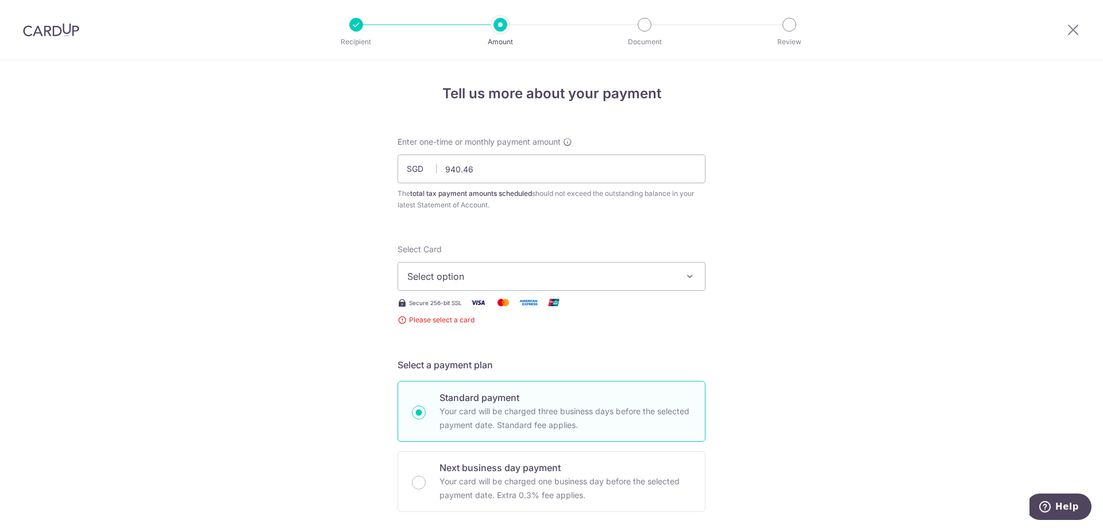
click at [519, 278] on span "Select option" at bounding box center [541, 277] width 268 height 14
click at [483, 306] on span "Add credit card" at bounding box center [562, 308] width 268 height 11
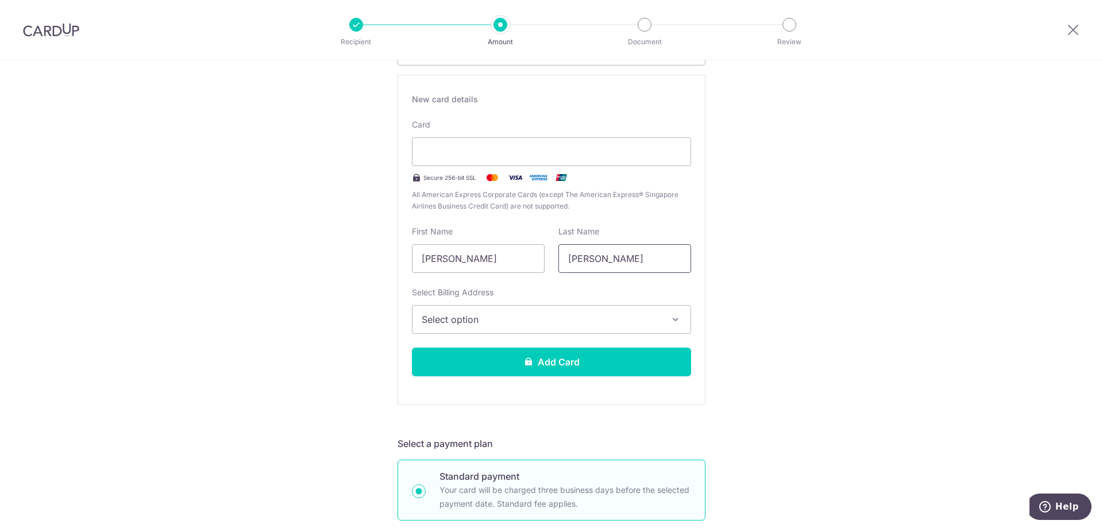
scroll to position [230, 0]
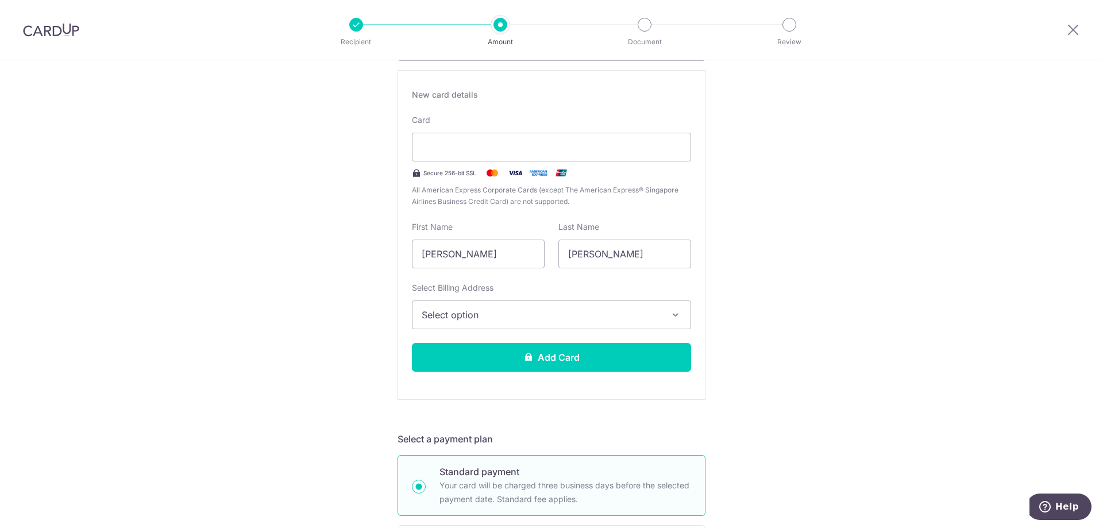
click at [503, 314] on span "Select option" at bounding box center [541, 315] width 239 height 14
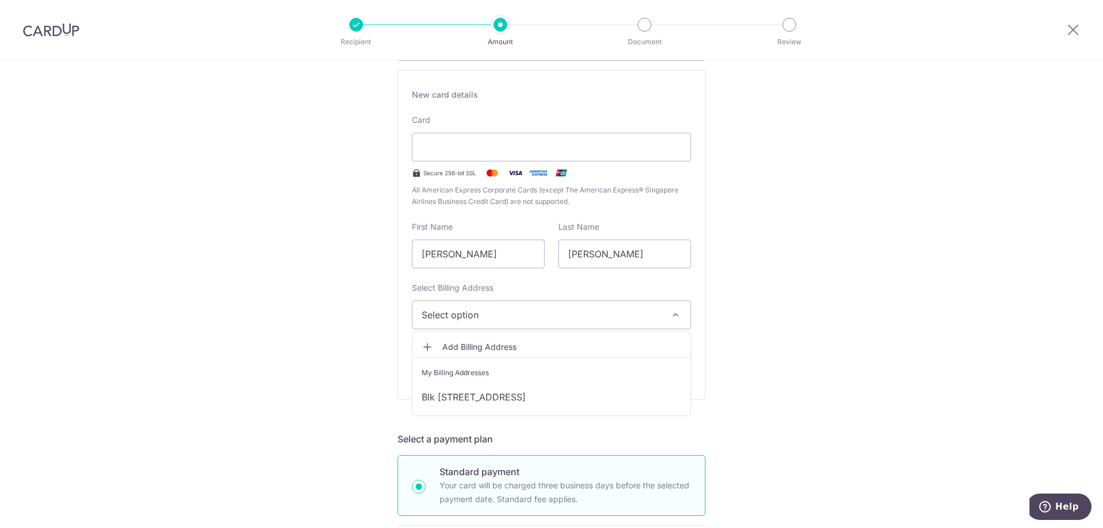
click at [468, 381] on li "My Billing Addresses" at bounding box center [552, 370] width 278 height 26
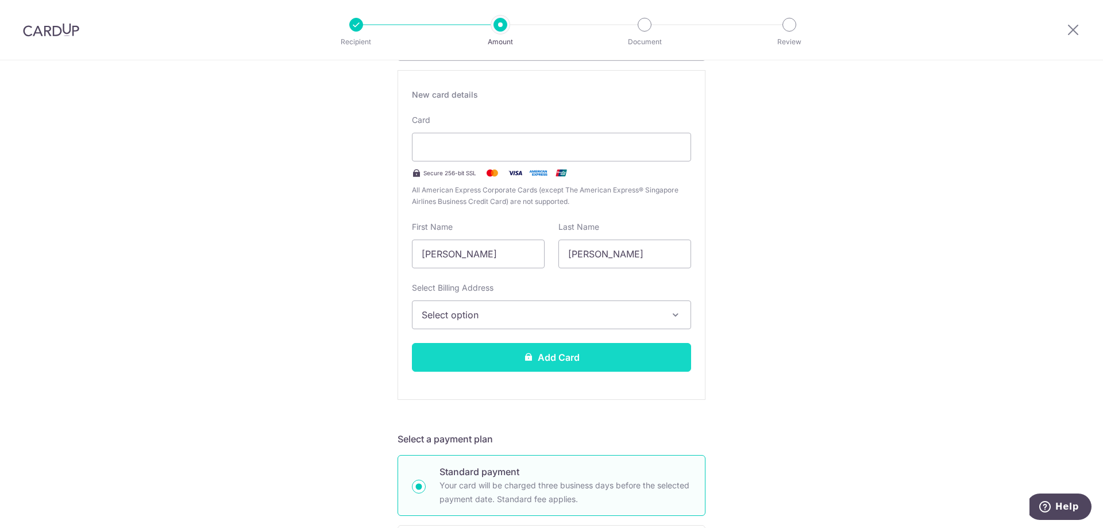
click at [531, 360] on button "Add Card" at bounding box center [551, 357] width 279 height 29
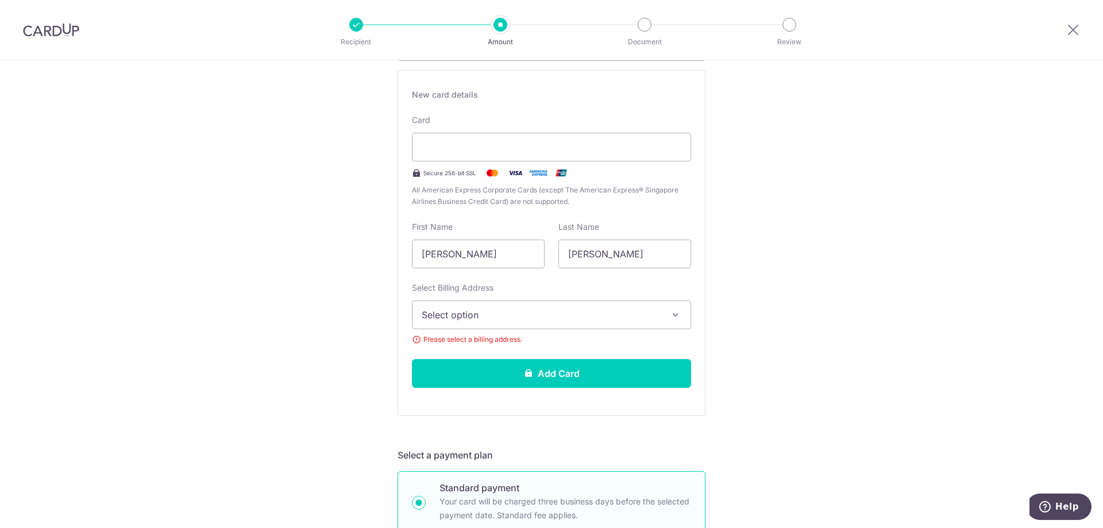
click at [613, 319] on span "Select option" at bounding box center [541, 315] width 239 height 14
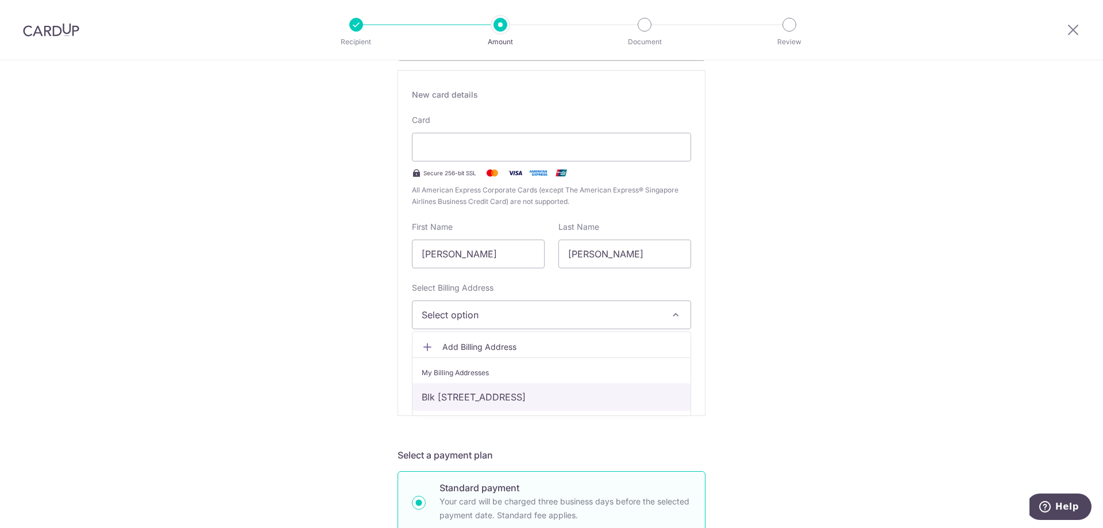
click at [546, 400] on link "Blk [STREET_ADDRESS]" at bounding box center [552, 397] width 278 height 28
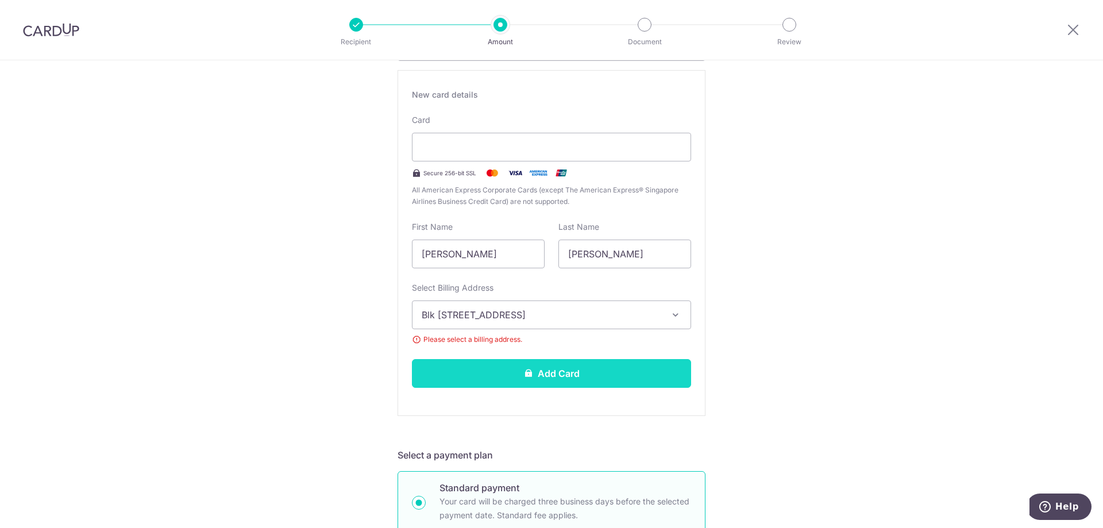
click at [544, 381] on button "Add Card" at bounding box center [551, 373] width 279 height 29
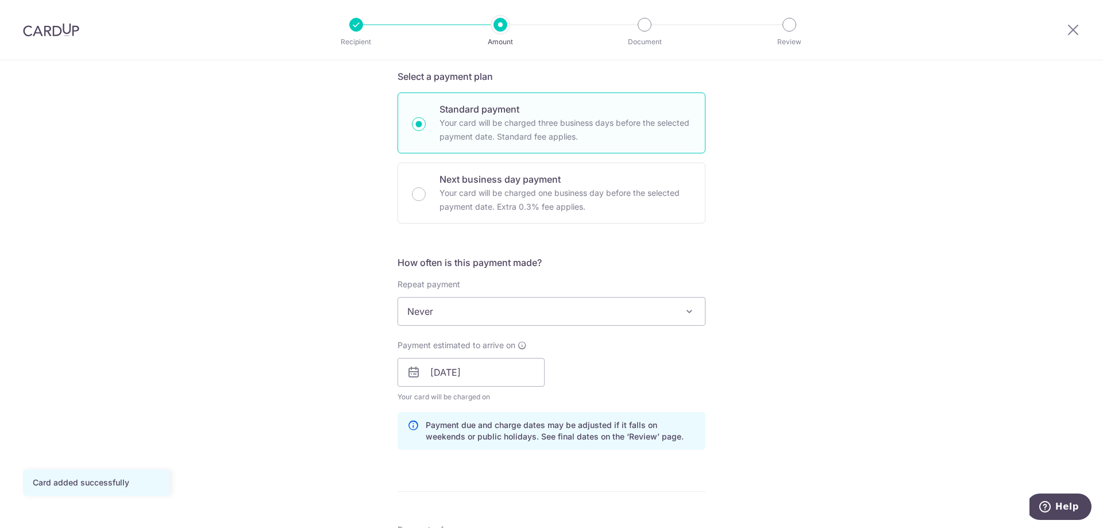
scroll to position [345, 0]
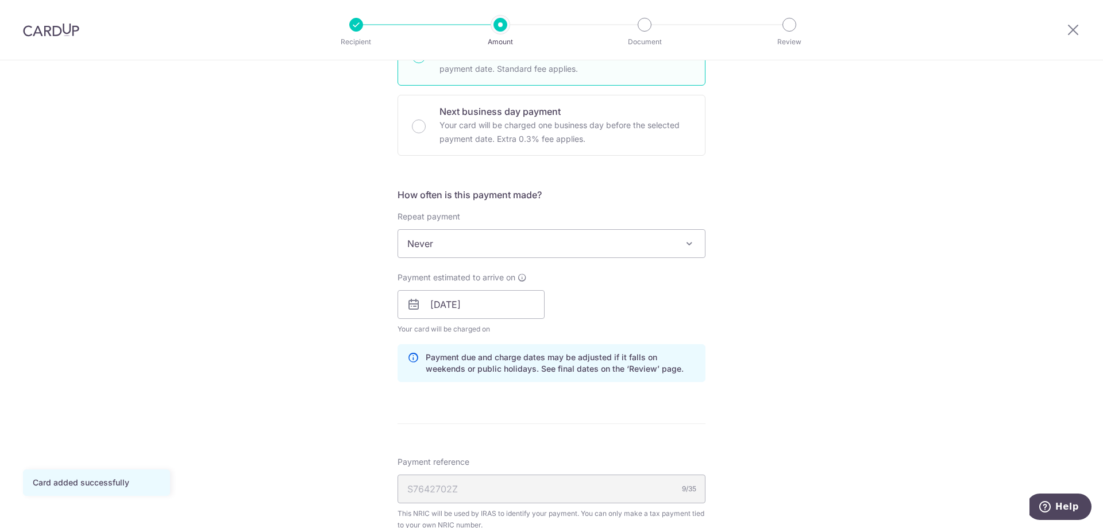
click at [683, 246] on span at bounding box center [690, 244] width 14 height 14
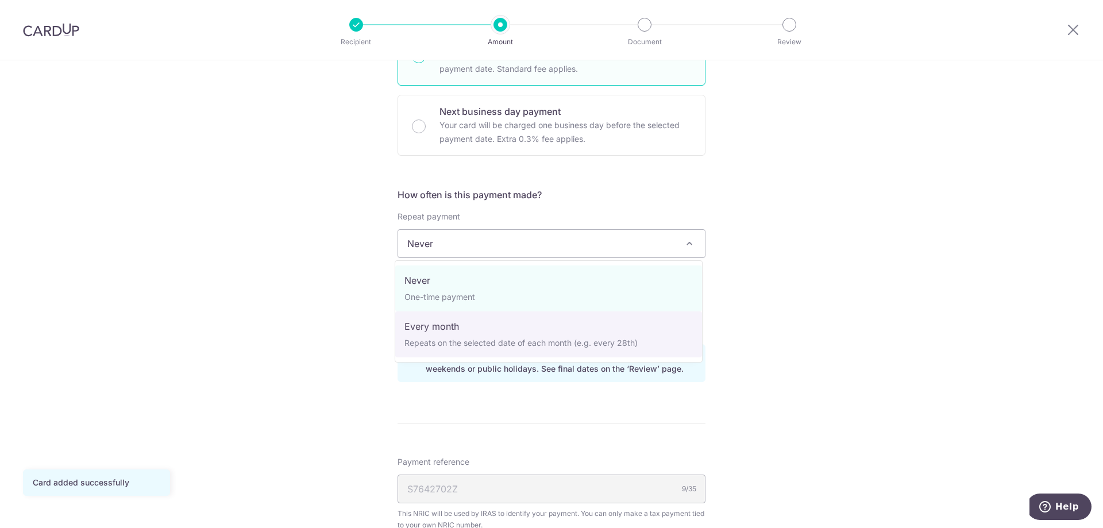
select select "3"
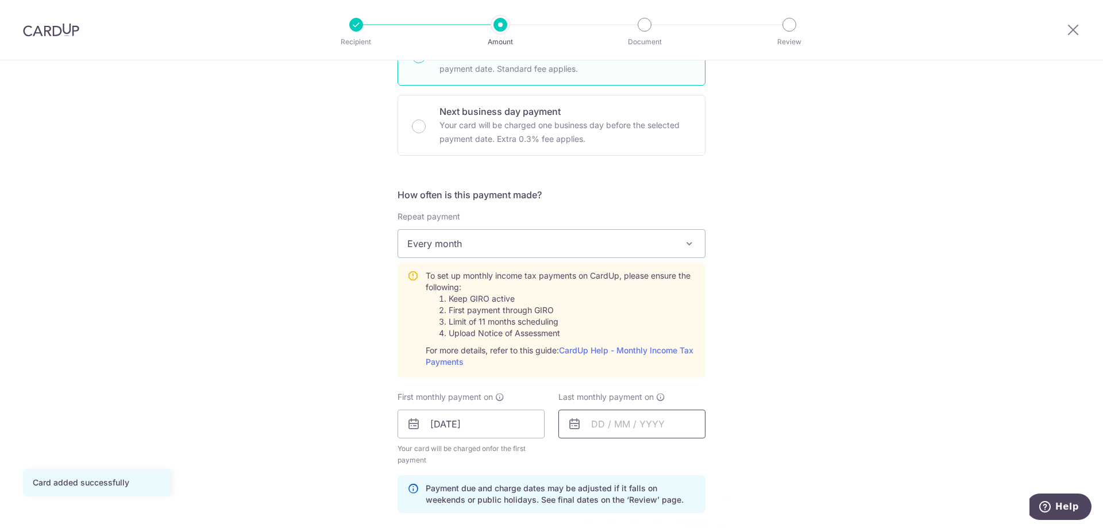
click at [637, 426] on input "text" at bounding box center [632, 424] width 147 height 29
click at [686, 455] on select "2025 2026" at bounding box center [677, 455] width 30 height 9
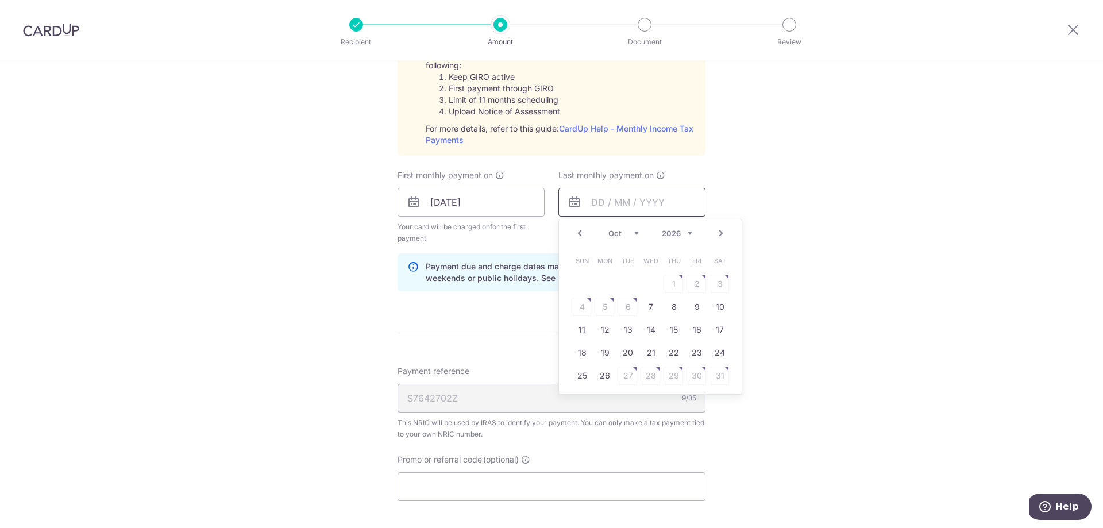
scroll to position [575, 0]
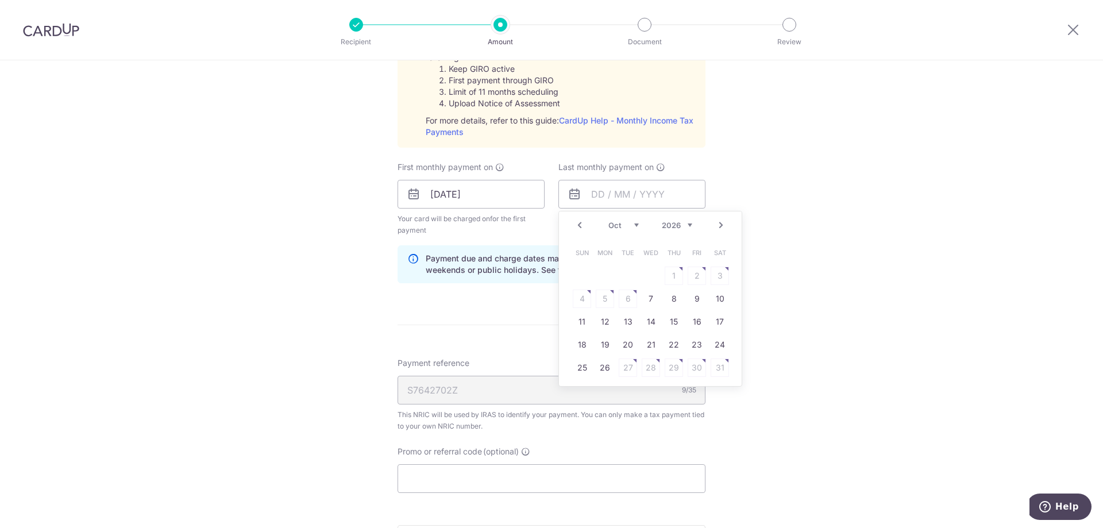
click at [629, 229] on select "Jan Feb Mar Apr May Jun [DATE] Aug Sep Oct Nov" at bounding box center [624, 225] width 30 height 9
click at [643, 338] on link "25" at bounding box center [651, 345] width 18 height 18
type input "[DATE]"
click at [527, 474] on input "Promo or referral code (optional)" at bounding box center [552, 478] width 308 height 29
paste input "VTAX25R"
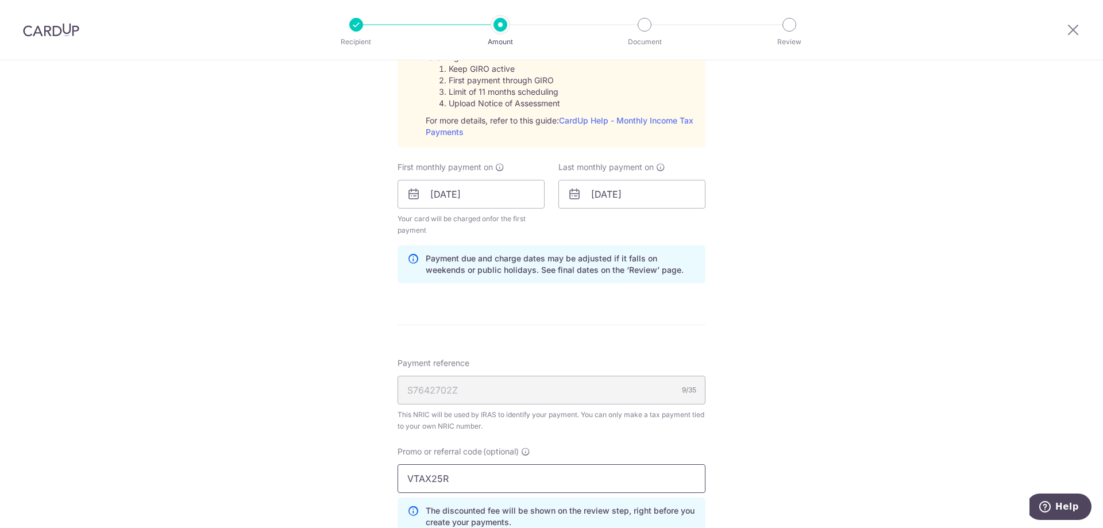
type input "VTAX25R"
click at [748, 431] on div "Tell us more about your payment Enter one-time or monthly payment amount SGD 94…" at bounding box center [551, 134] width 1103 height 1297
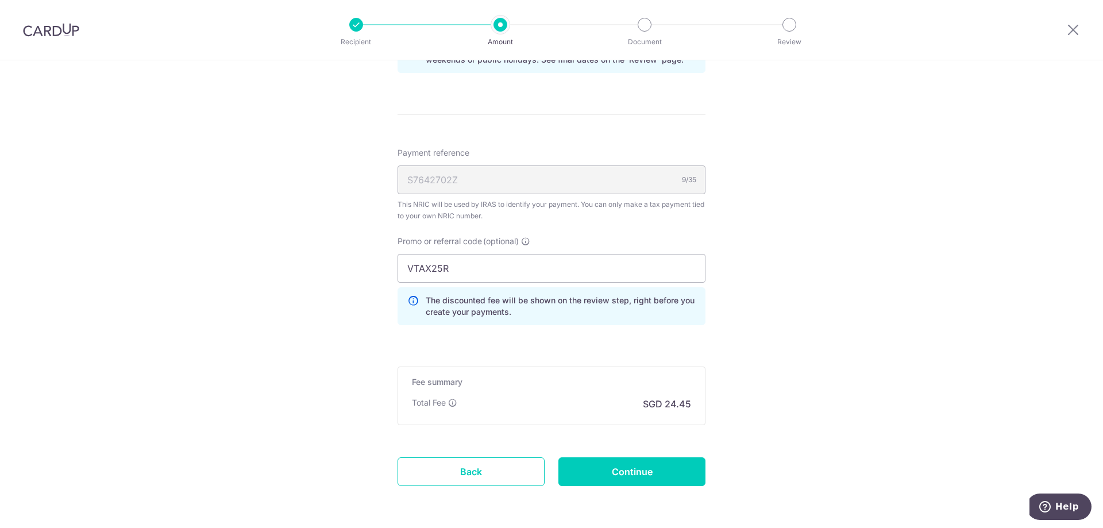
scroll to position [805, 0]
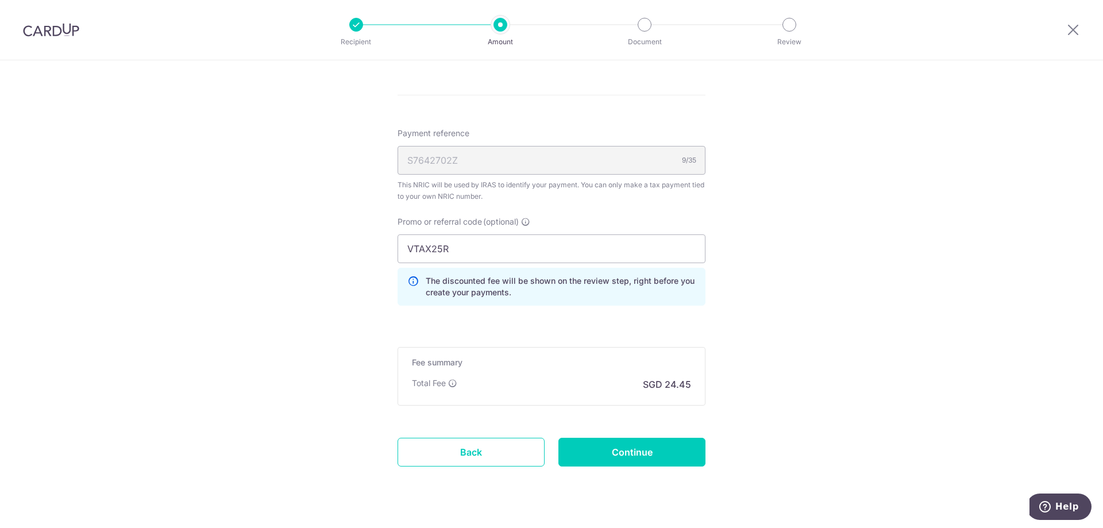
click at [524, 370] on div "Fee summary Base fee Extend fee Next-day fee Total Fee SGD 24.45" at bounding box center [552, 376] width 308 height 59
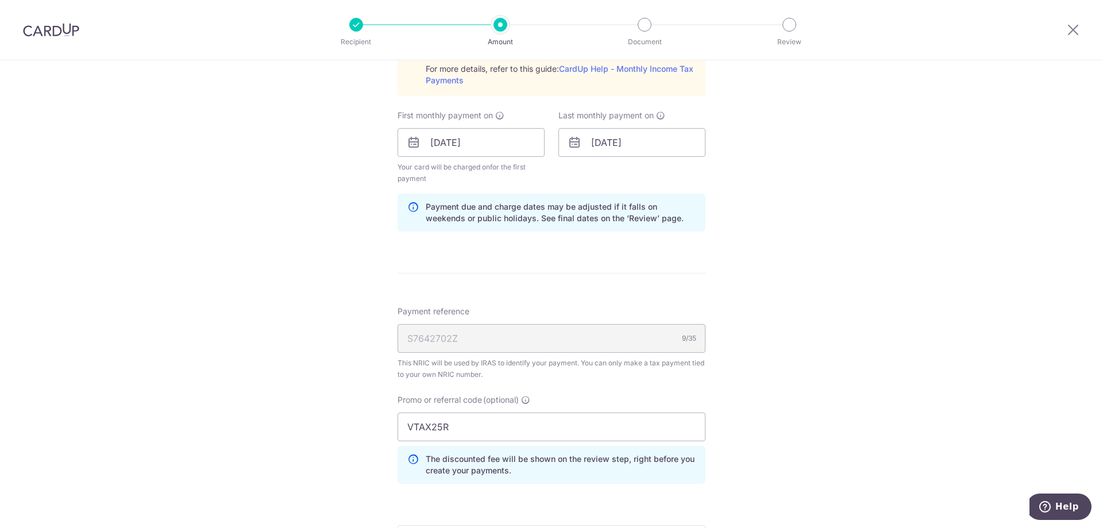
scroll to position [829, 0]
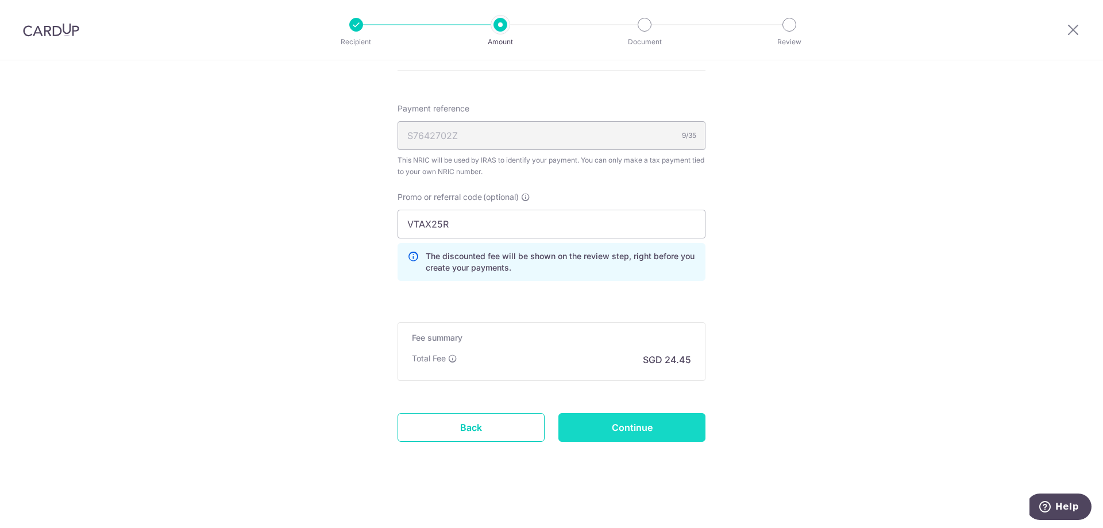
click at [651, 431] on input "Continue" at bounding box center [632, 427] width 147 height 29
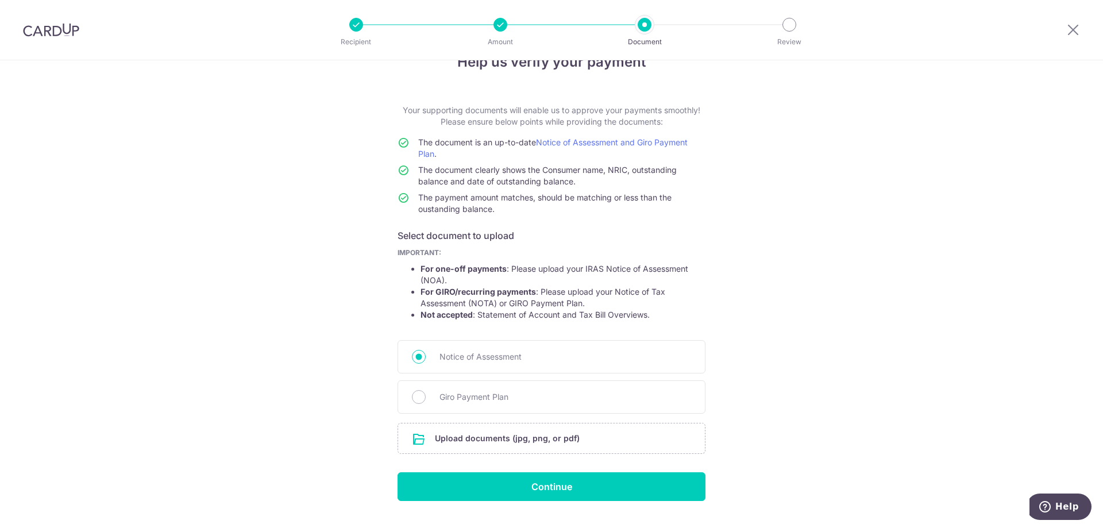
scroll to position [59, 0]
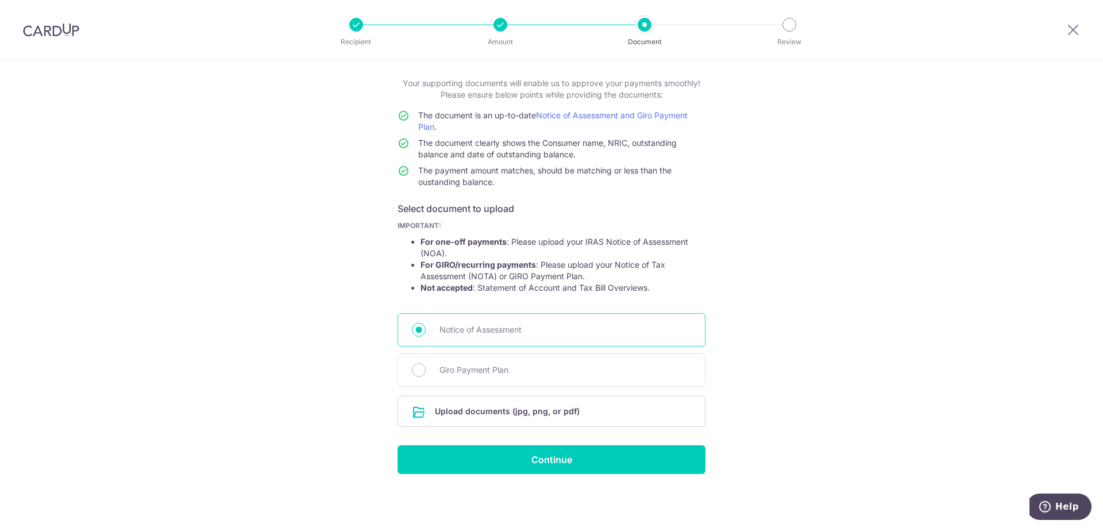
click at [418, 330] on input "Notice of Assessment" at bounding box center [419, 330] width 14 height 14
click at [543, 460] on input "Continue" at bounding box center [552, 459] width 308 height 29
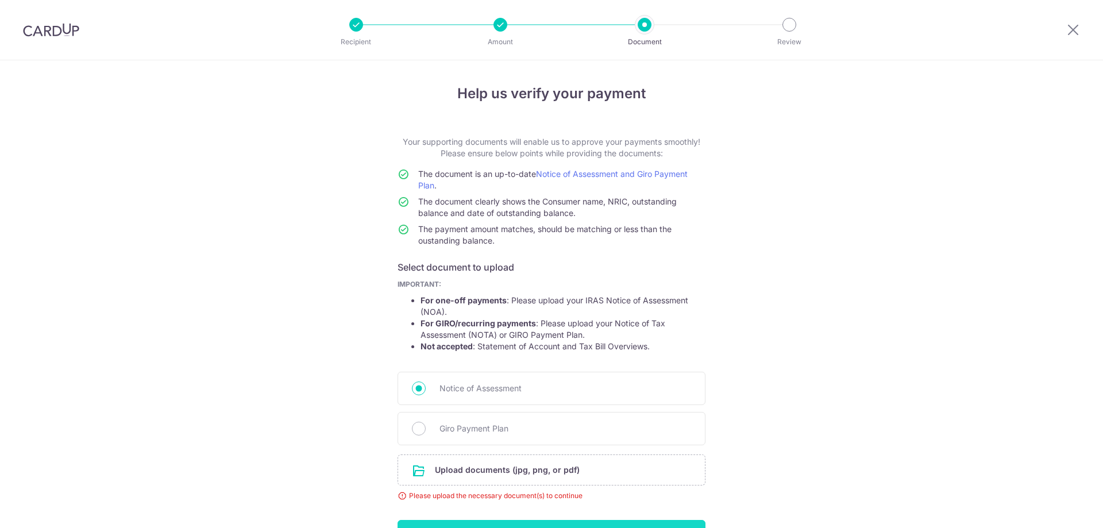
scroll to position [75, 0]
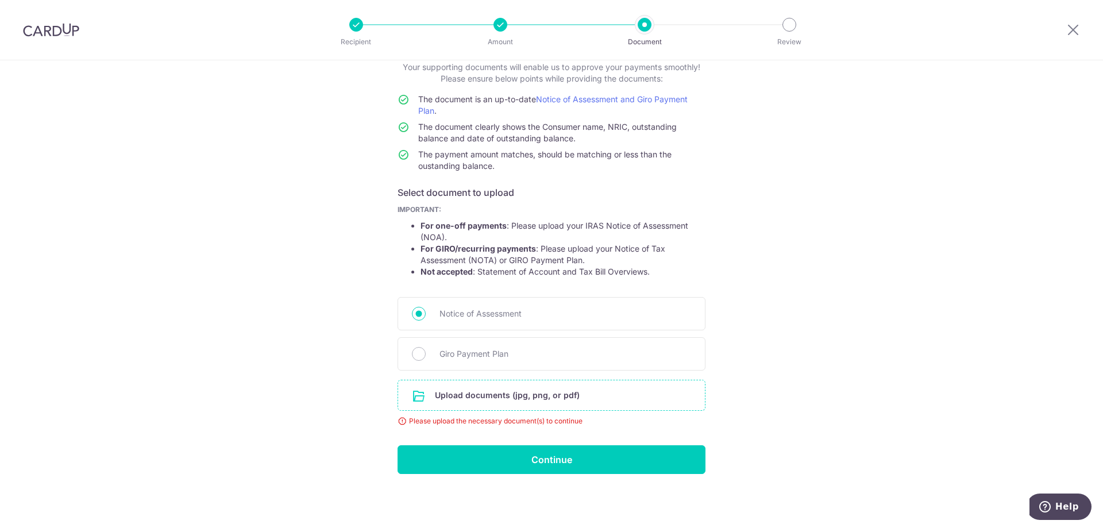
click at [459, 399] on input "file" at bounding box center [551, 395] width 307 height 30
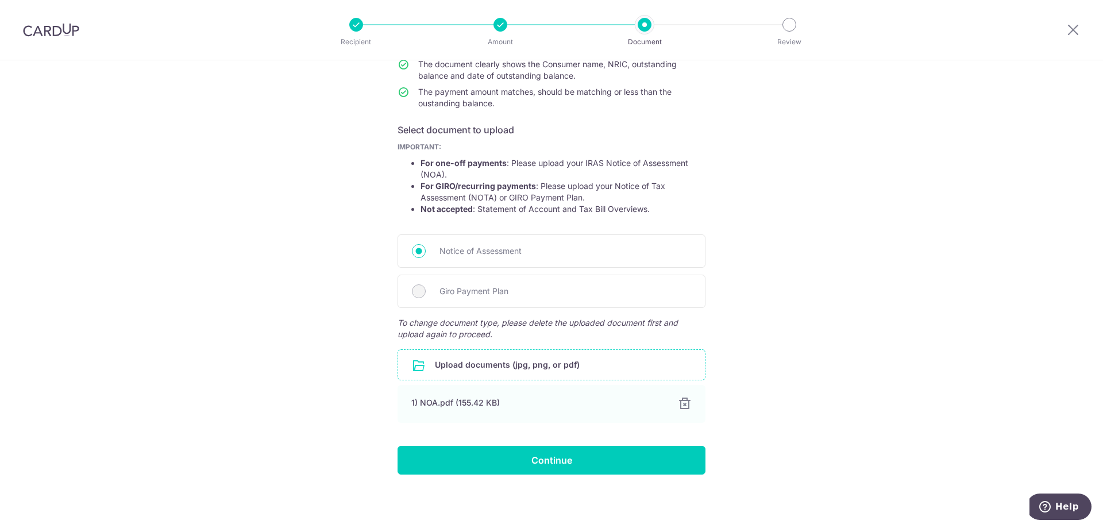
scroll to position [138, 0]
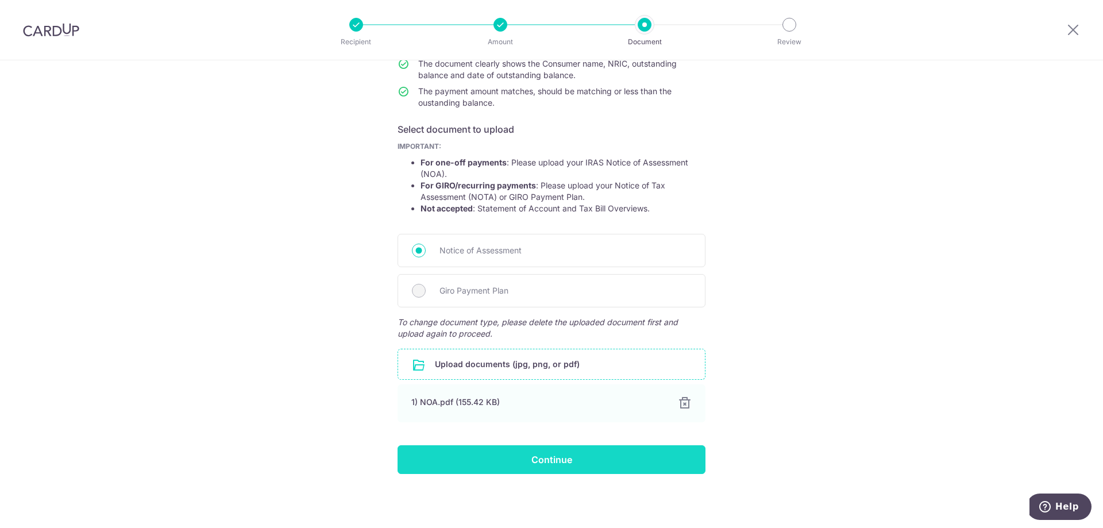
click at [587, 465] on input "Continue" at bounding box center [552, 459] width 308 height 29
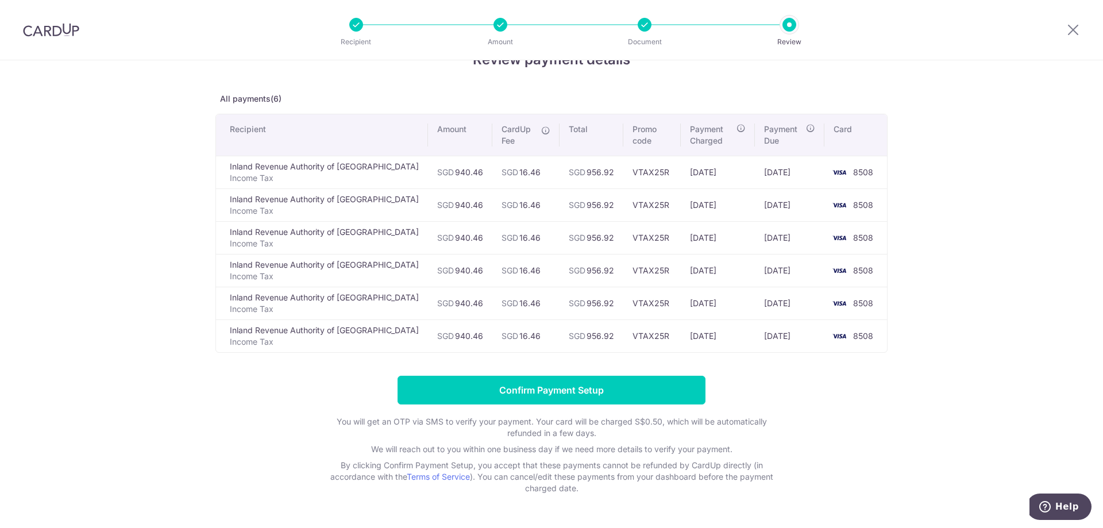
scroll to position [68, 0]
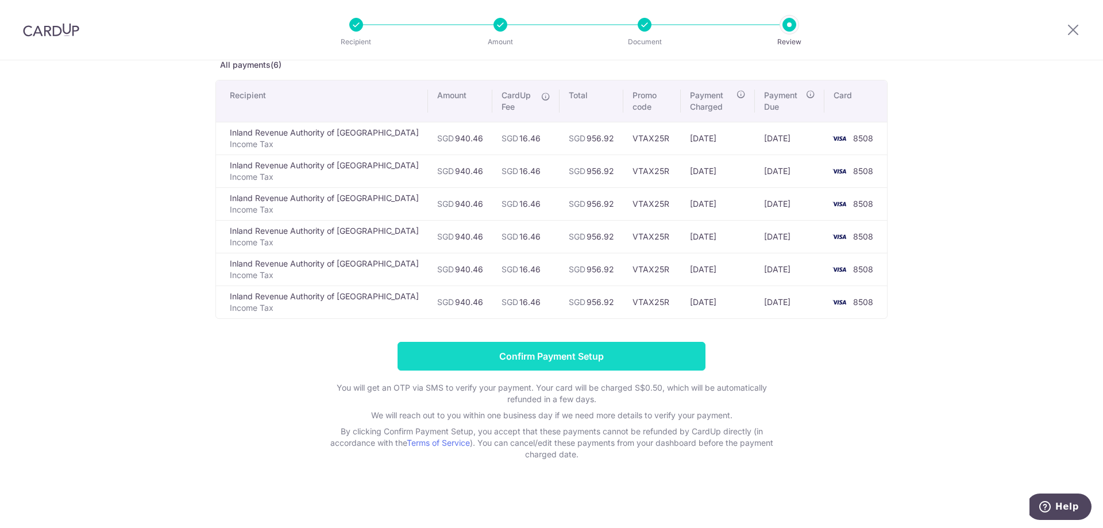
click at [604, 356] on input "Confirm Payment Setup" at bounding box center [552, 356] width 308 height 29
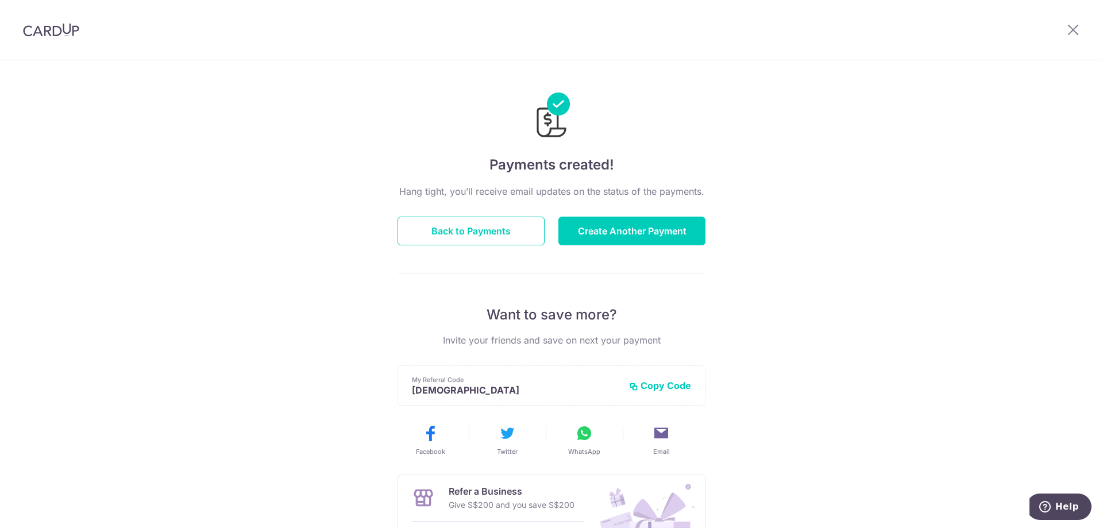
click at [49, 34] on img at bounding box center [51, 30] width 56 height 14
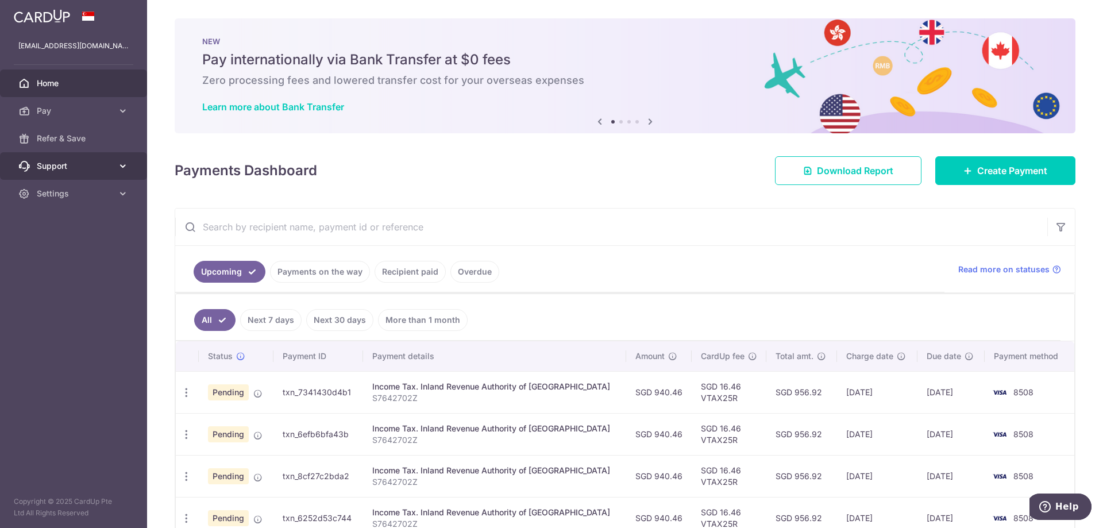
click at [57, 163] on span "Support" at bounding box center [75, 165] width 76 height 11
click at [45, 15] on img at bounding box center [42, 16] width 56 height 14
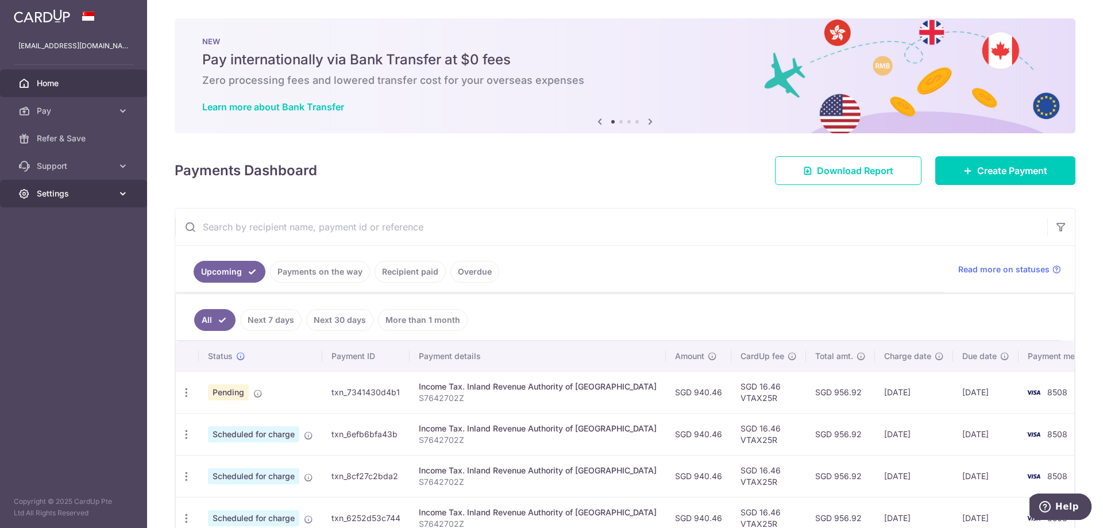
click at [125, 190] on icon at bounding box center [122, 193] width 11 height 11
click at [48, 253] on span "Logout" at bounding box center [75, 248] width 76 height 11
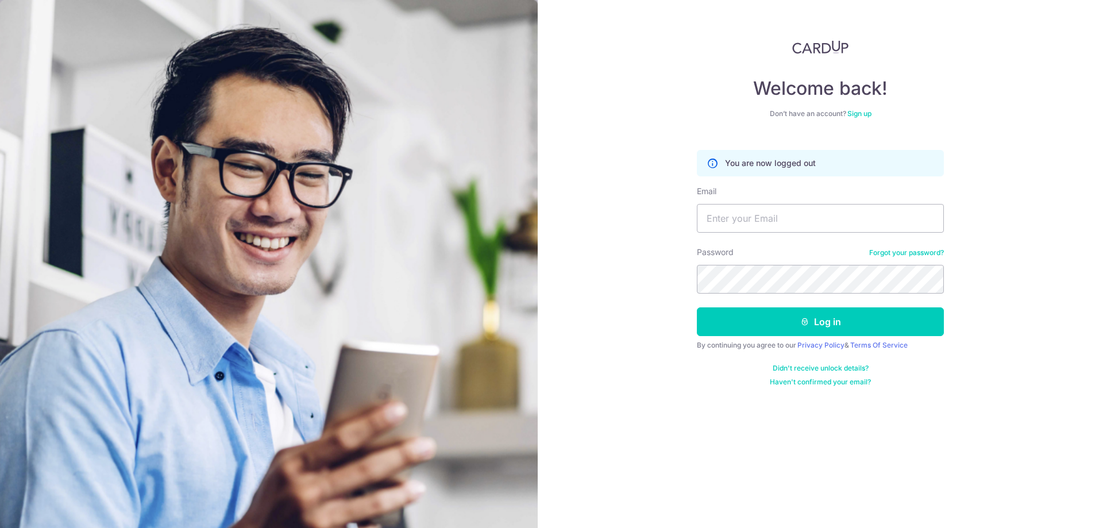
click at [815, 45] on img at bounding box center [820, 47] width 56 height 14
